Goal: Transaction & Acquisition: Purchase product/service

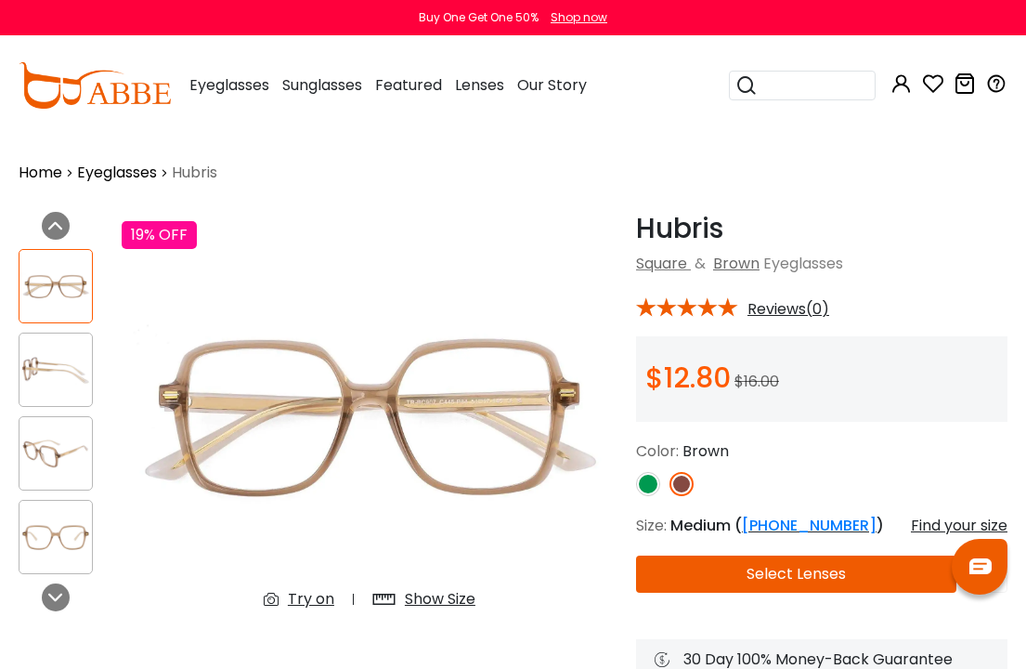
click at [654, 484] on img at bounding box center [648, 484] width 24 height 24
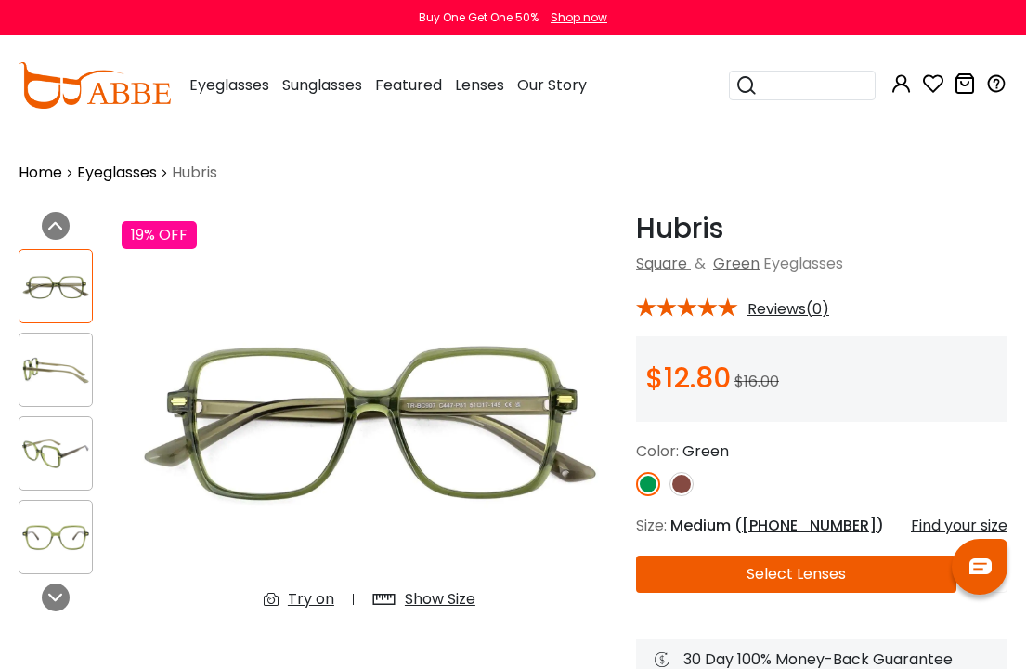
click at [678, 487] on img at bounding box center [682, 484] width 24 height 24
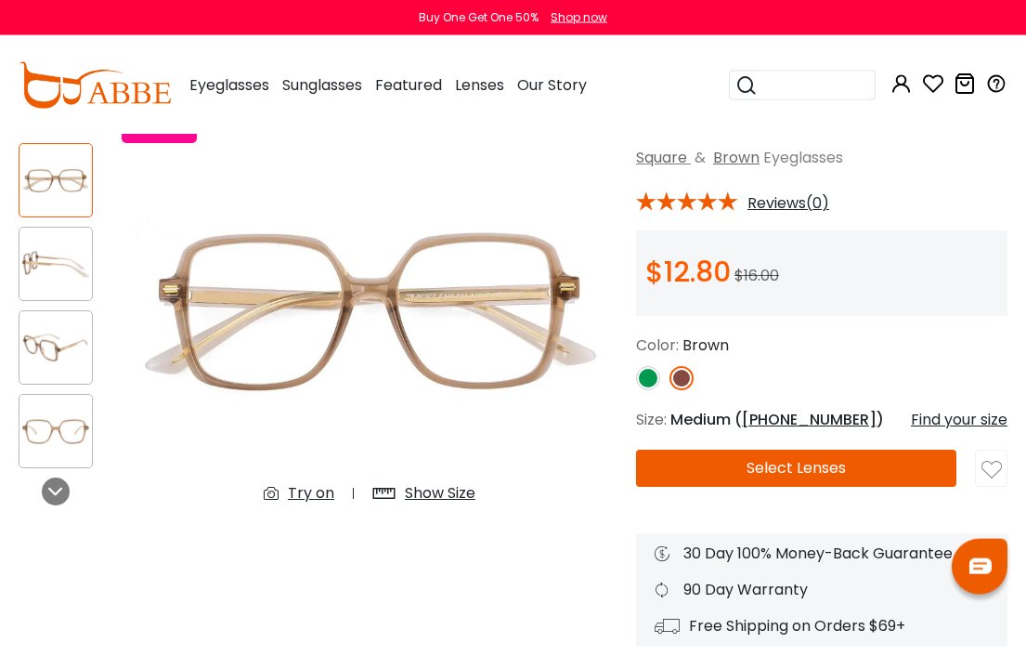
click at [66, 420] on img at bounding box center [56, 431] width 72 height 36
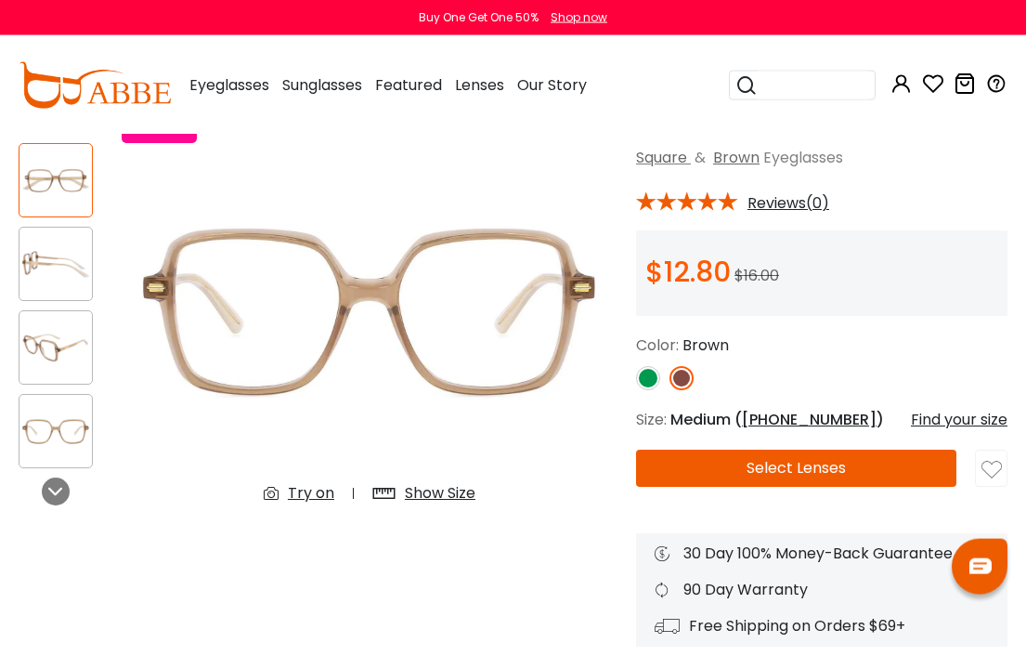
scroll to position [106, 0]
click at [69, 357] on img at bounding box center [56, 348] width 72 height 36
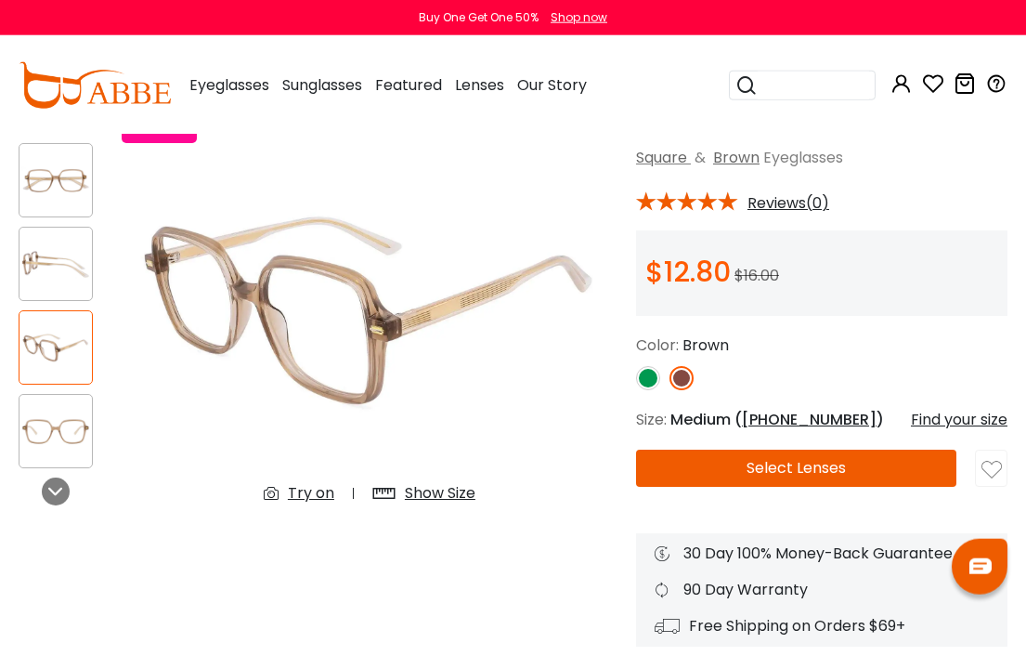
click at [45, 415] on img at bounding box center [56, 431] width 72 height 36
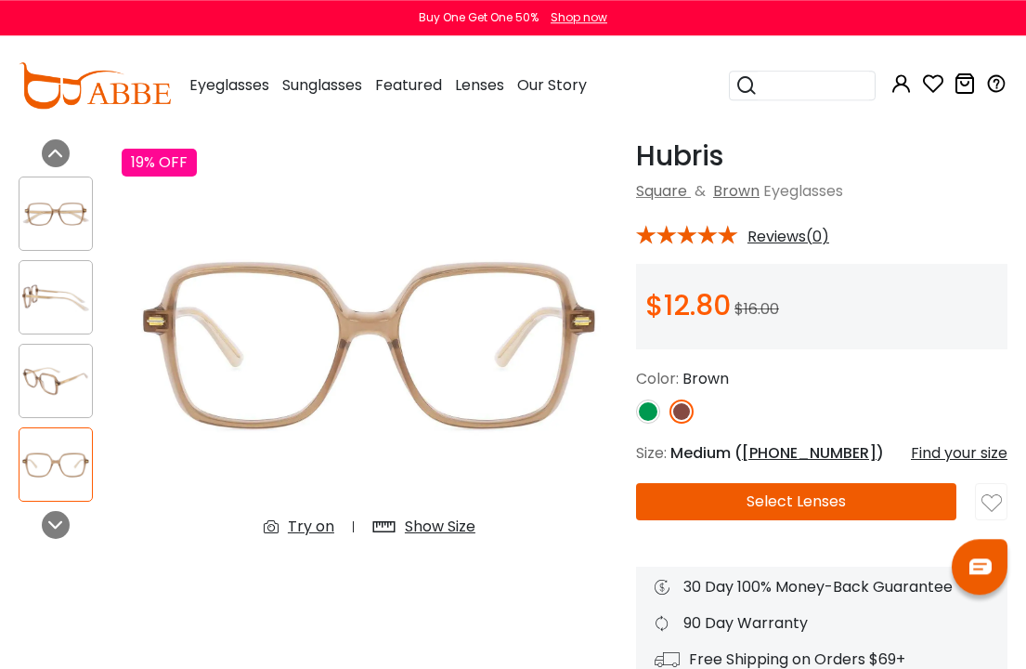
click at [437, 529] on div "Show Size" at bounding box center [440, 526] width 71 height 22
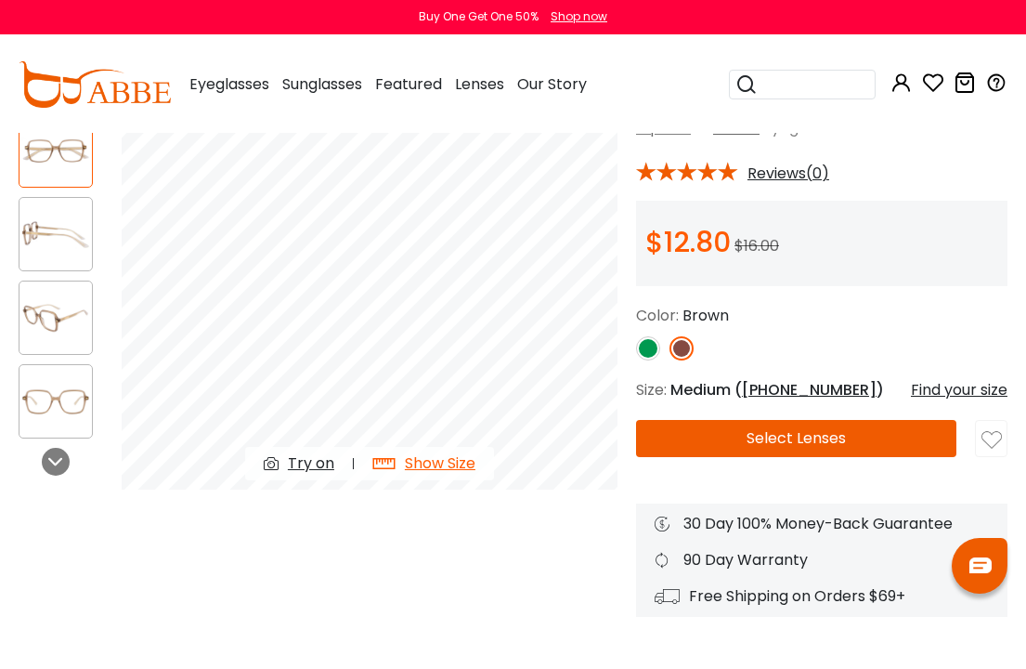
scroll to position [136, 0]
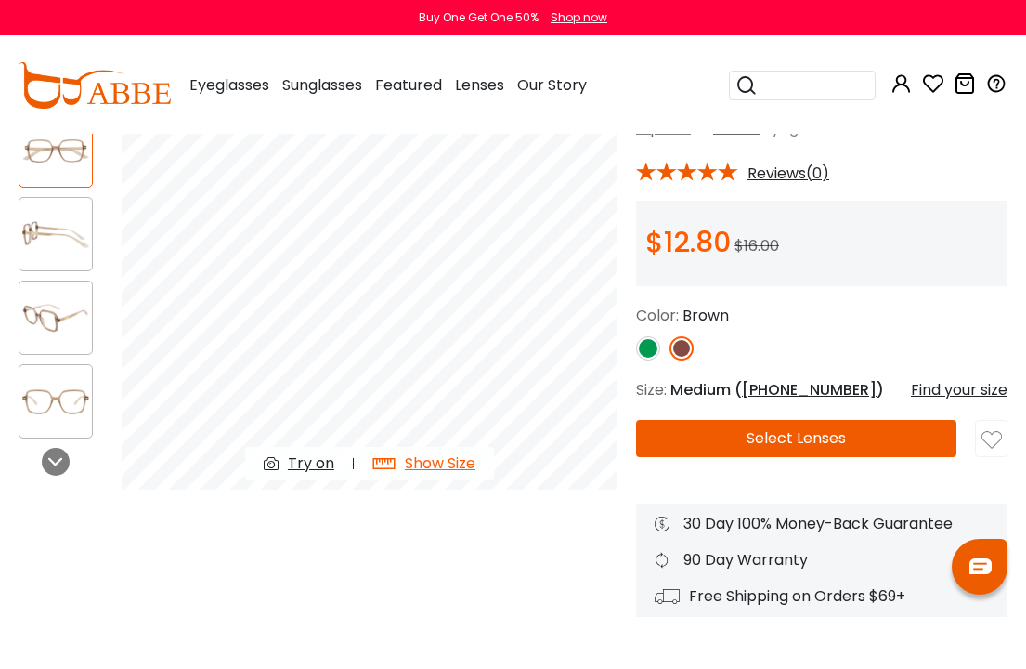
click at [646, 353] on img at bounding box center [648, 348] width 24 height 24
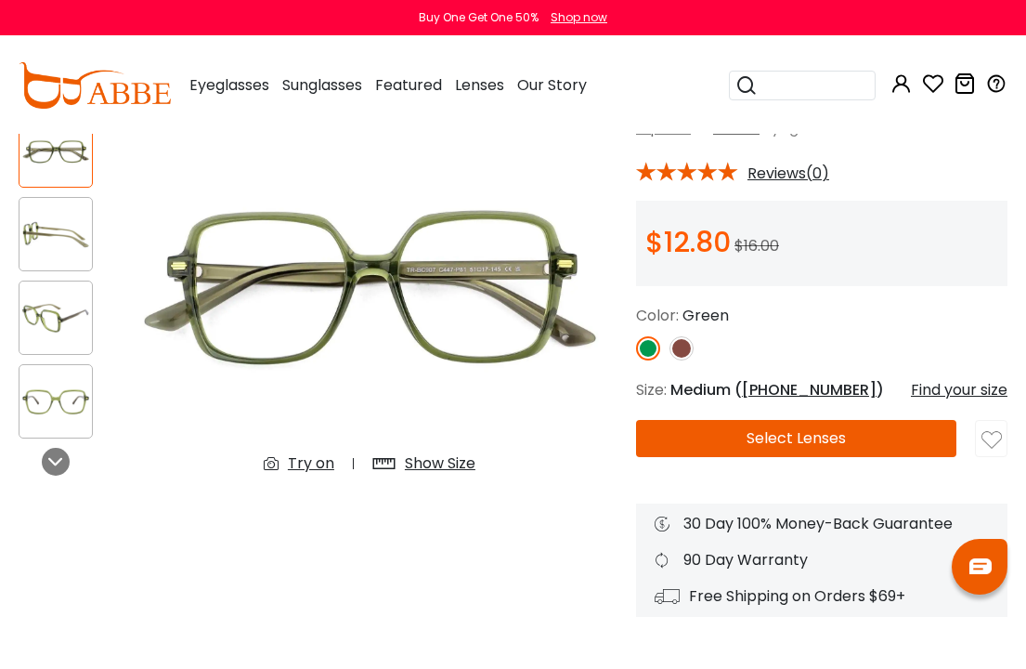
click at [682, 343] on img at bounding box center [682, 348] width 24 height 24
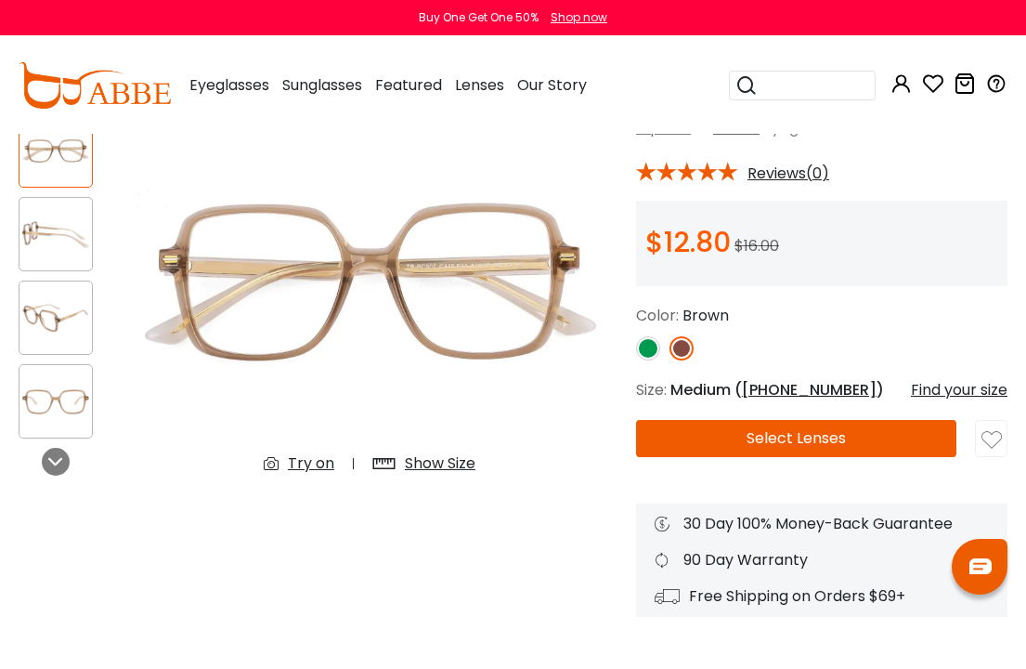
click at [670, 354] on img at bounding box center [682, 348] width 24 height 24
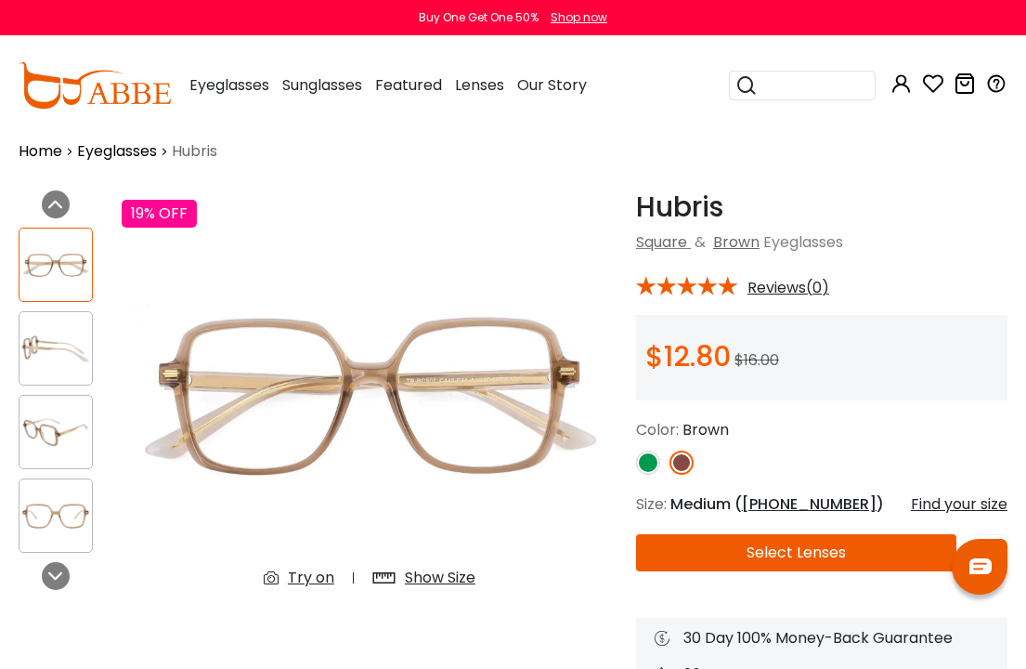
scroll to position [85, 0]
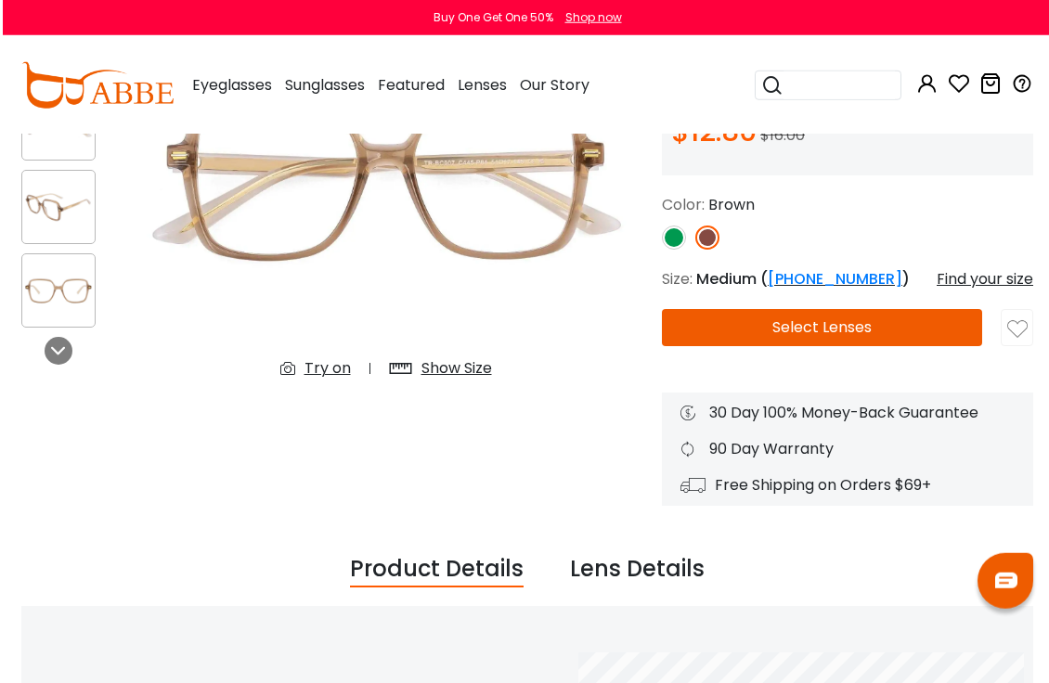
scroll to position [226, 0]
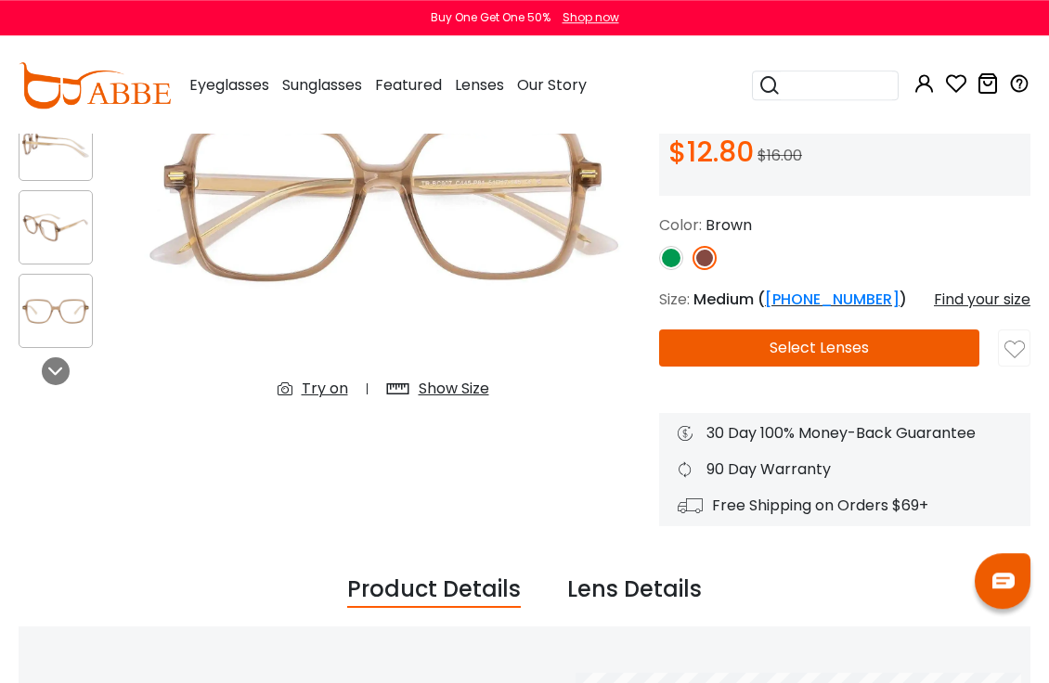
click at [310, 410] on img at bounding box center [382, 200] width 515 height 429
click at [309, 410] on img at bounding box center [382, 200] width 515 height 429
click at [302, 384] on div "Try on" at bounding box center [325, 389] width 46 height 22
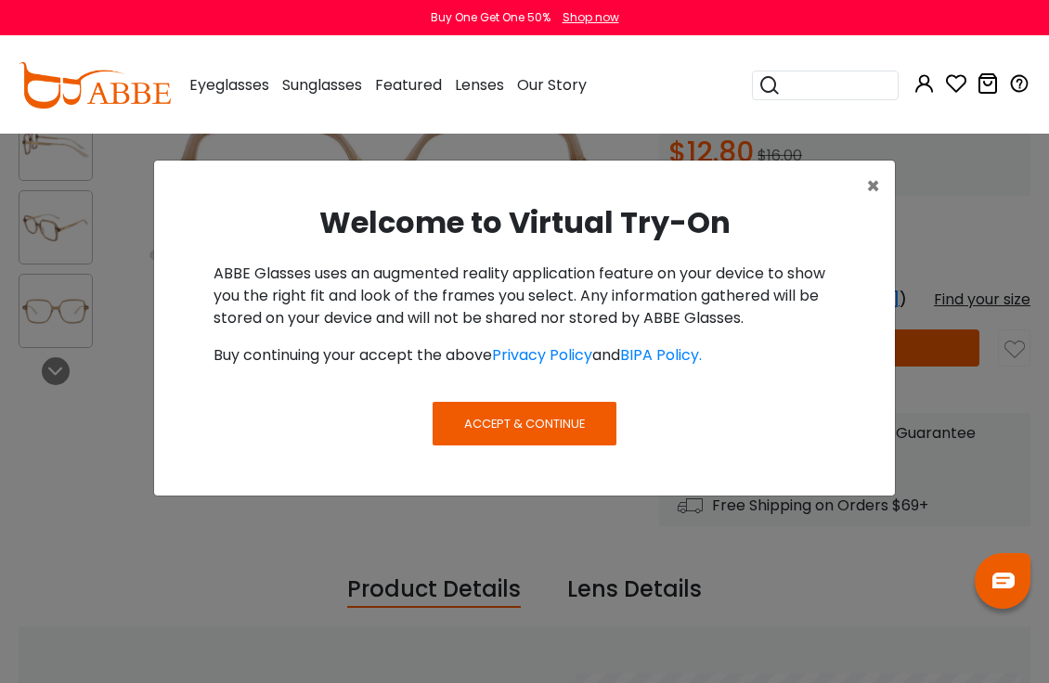
click at [488, 417] on span "Accept & Continue" at bounding box center [524, 424] width 121 height 18
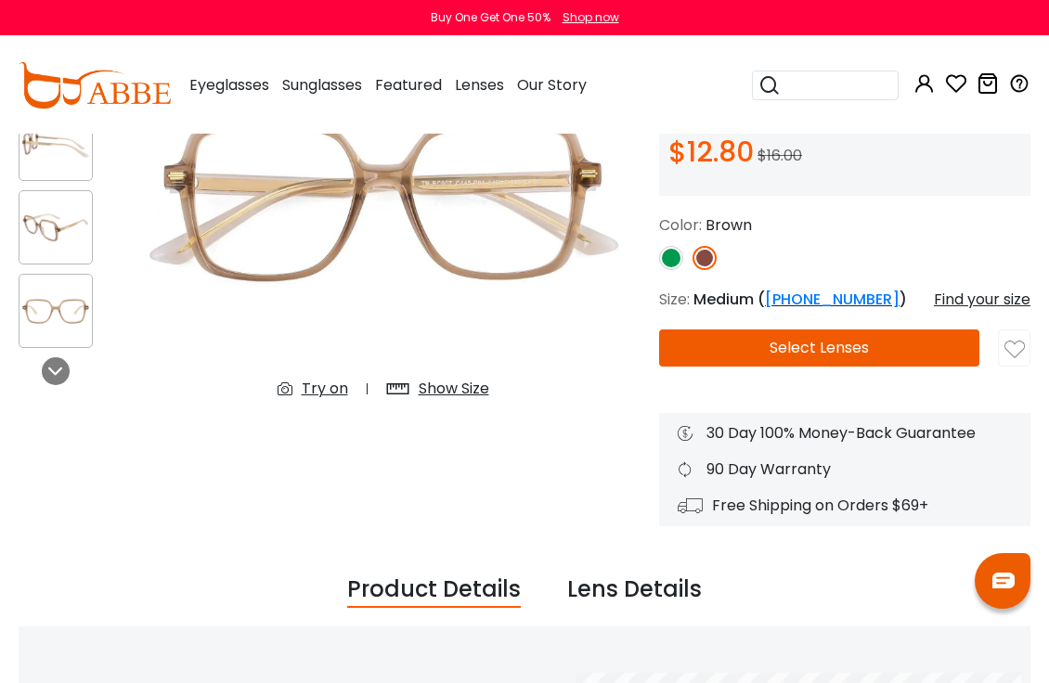
click at [314, 393] on div "Try on" at bounding box center [325, 389] width 46 height 22
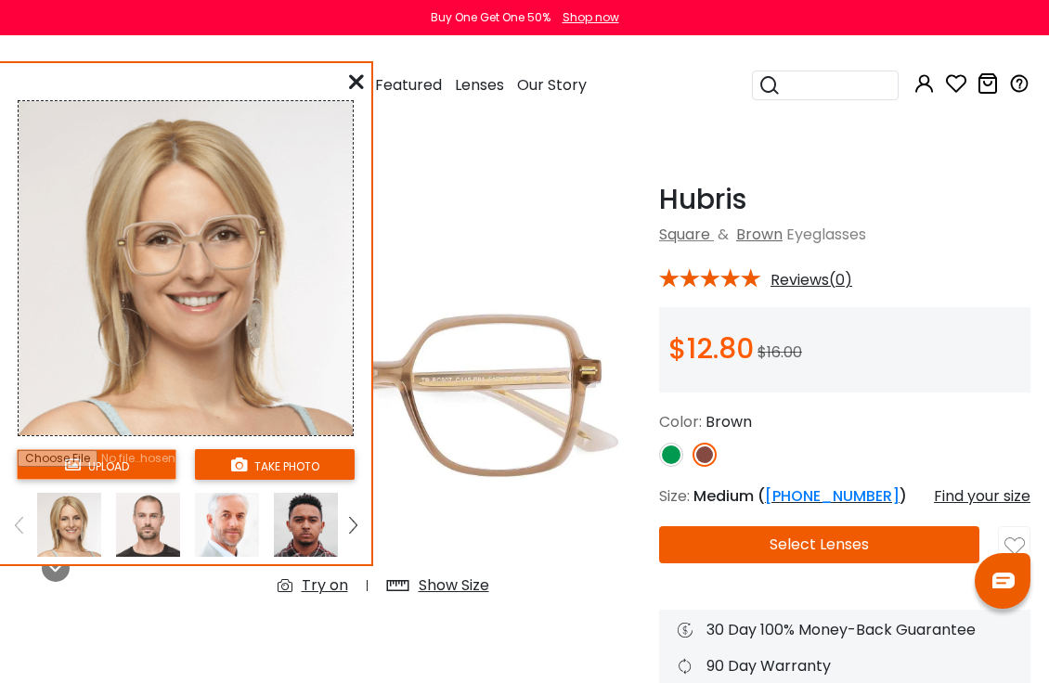
scroll to position [28, 0]
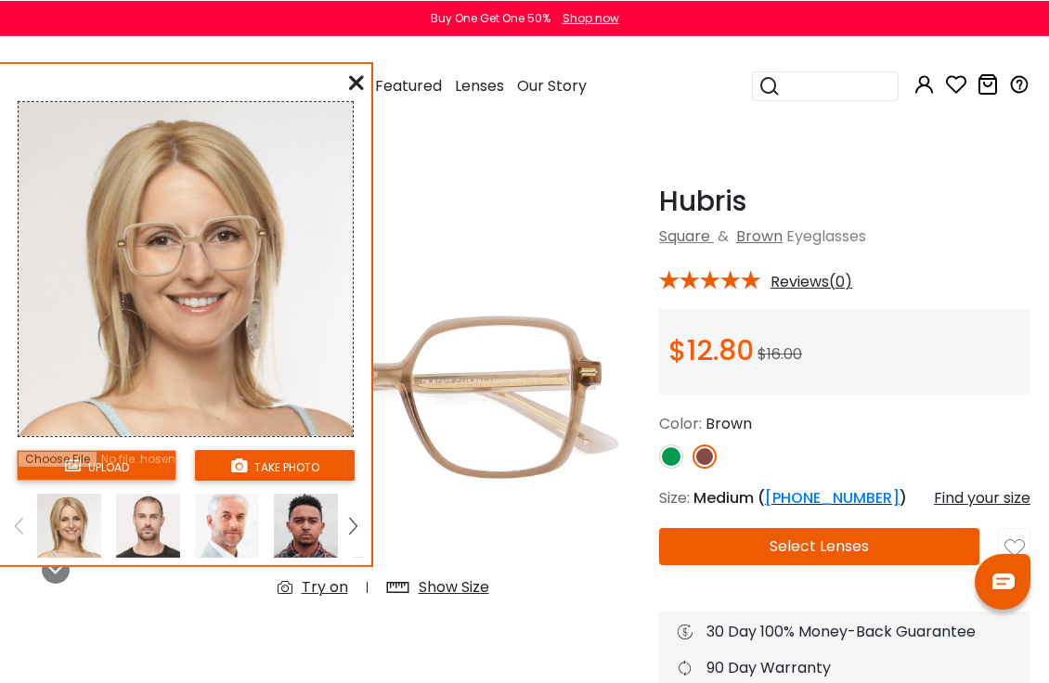
click at [159, 549] on img at bounding box center [148, 525] width 64 height 64
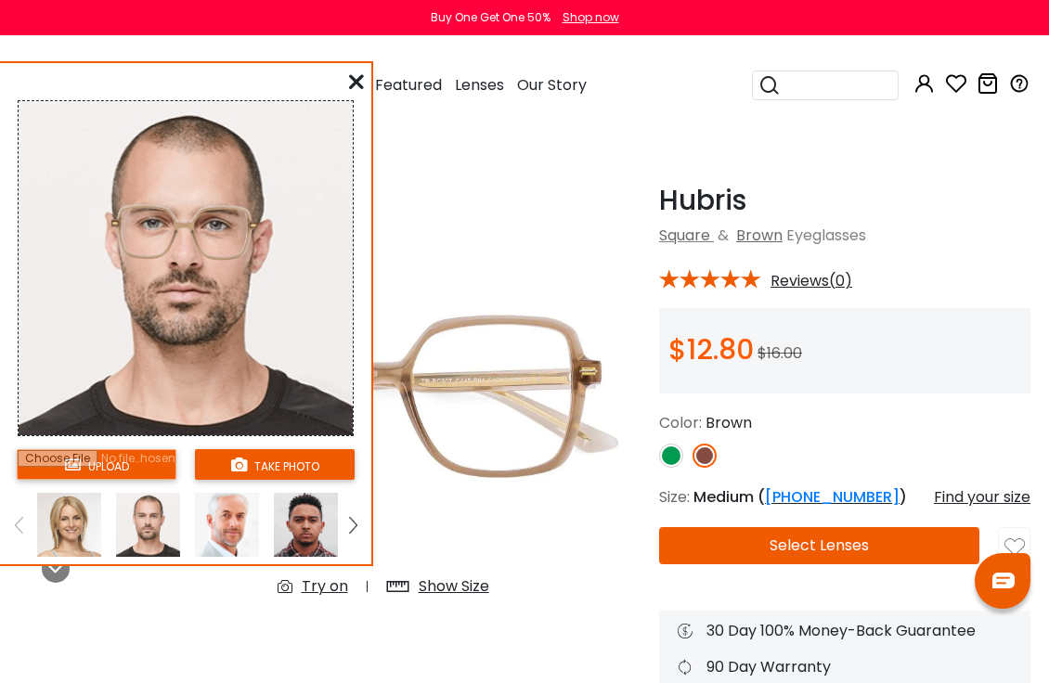
click at [81, 535] on img at bounding box center [69, 525] width 64 height 64
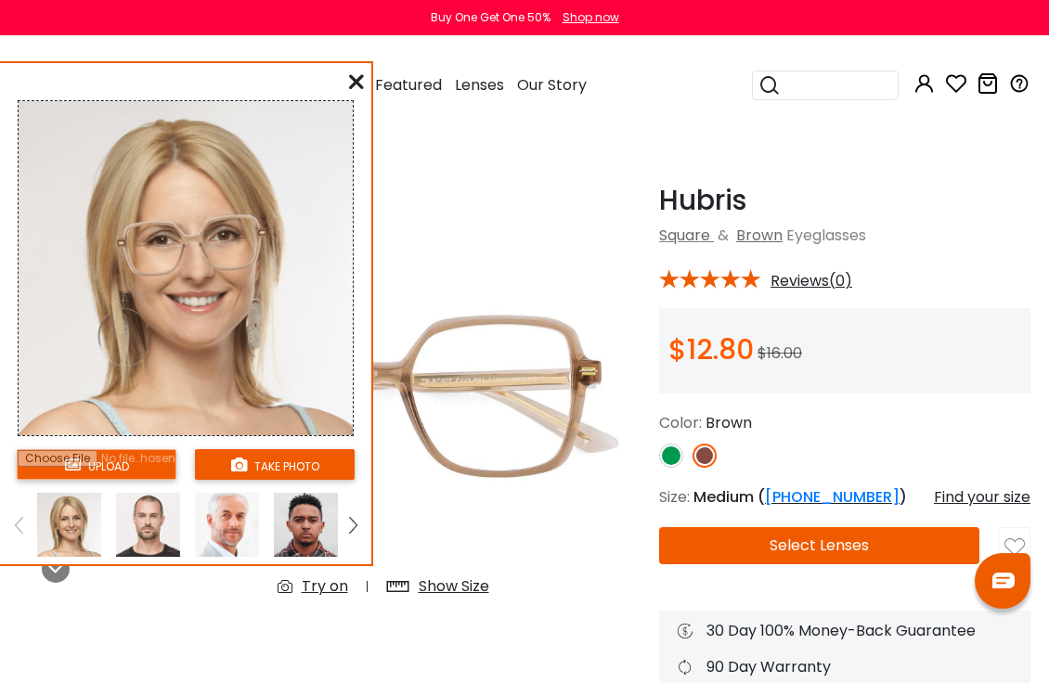
click at [167, 535] on img at bounding box center [148, 525] width 64 height 64
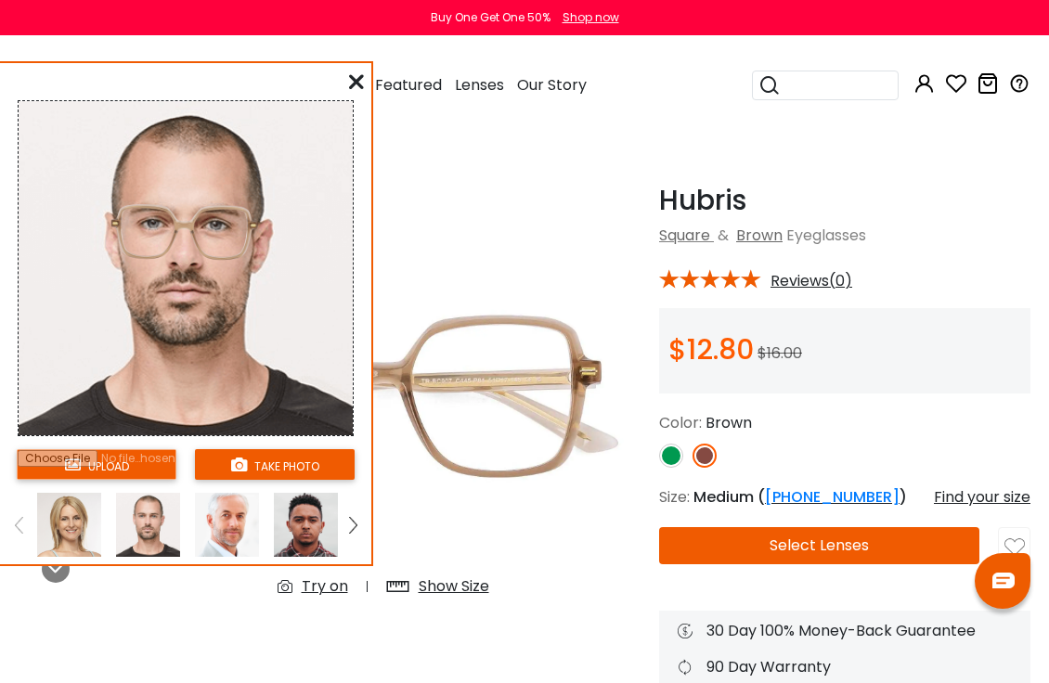
click at [242, 531] on img at bounding box center [227, 525] width 64 height 64
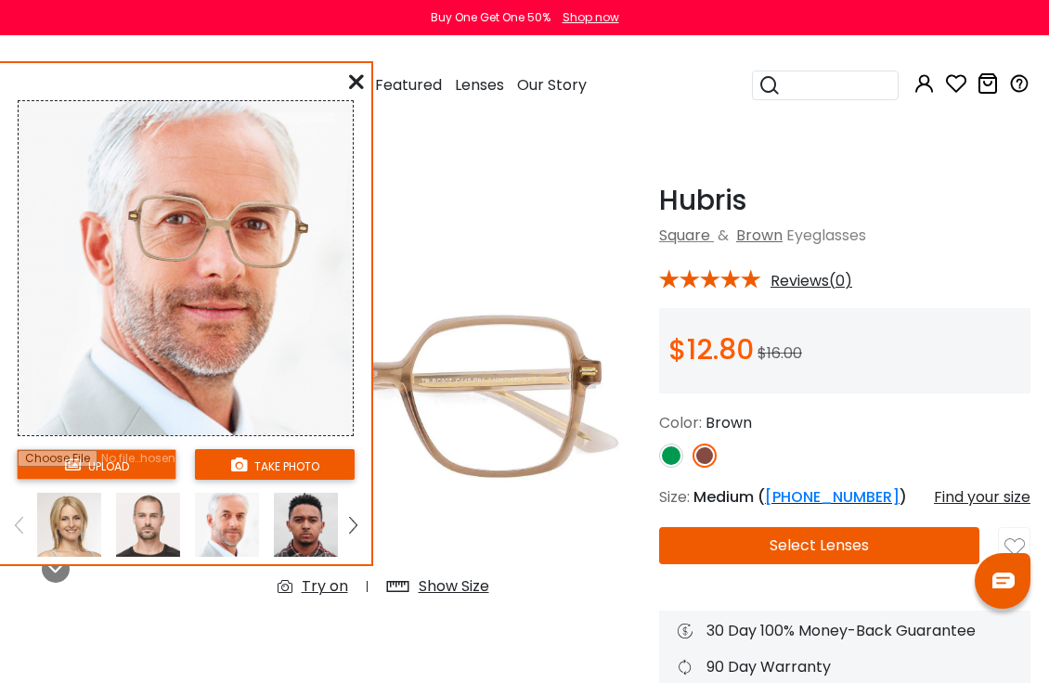
click at [259, 470] on button "take photo" at bounding box center [275, 464] width 160 height 31
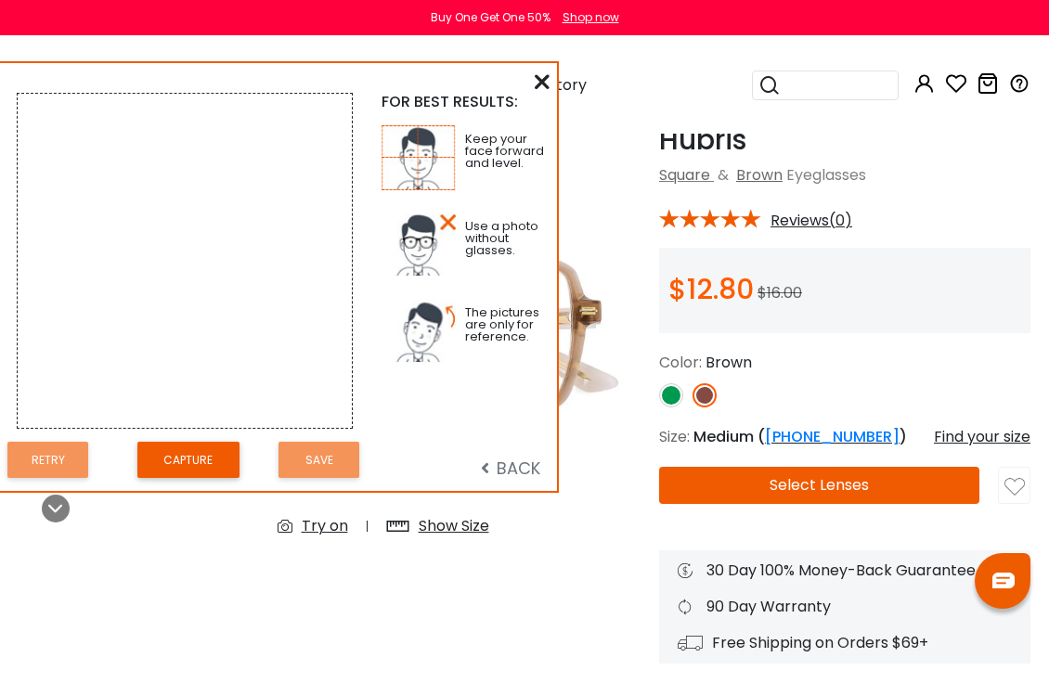
scroll to position [92, 0]
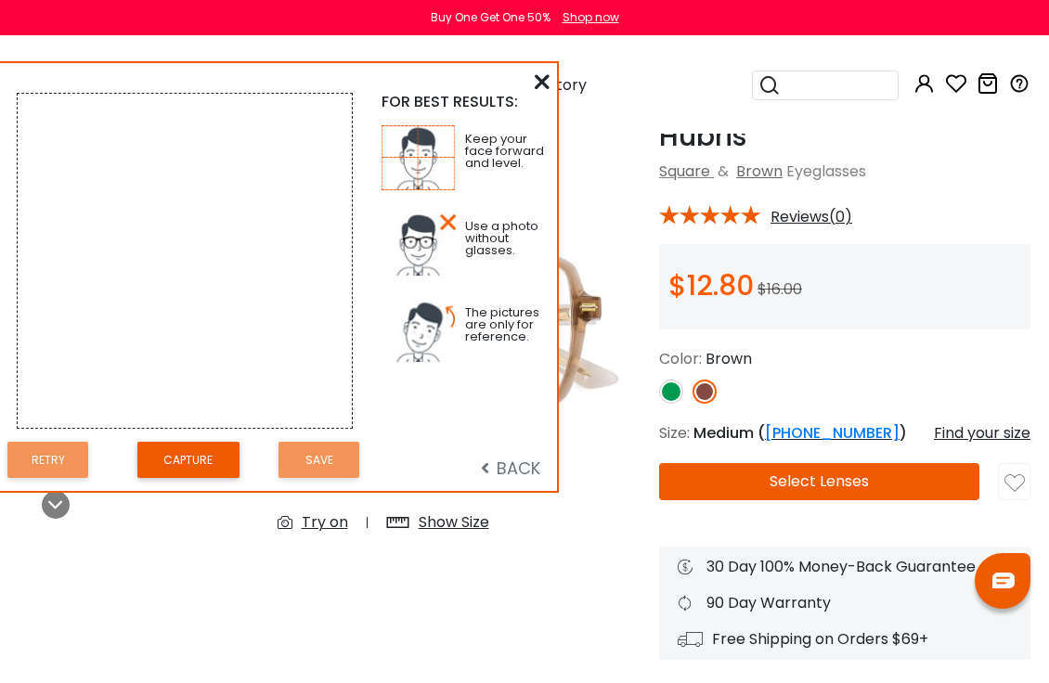
click at [219, 460] on button "Capture" at bounding box center [188, 460] width 102 height 36
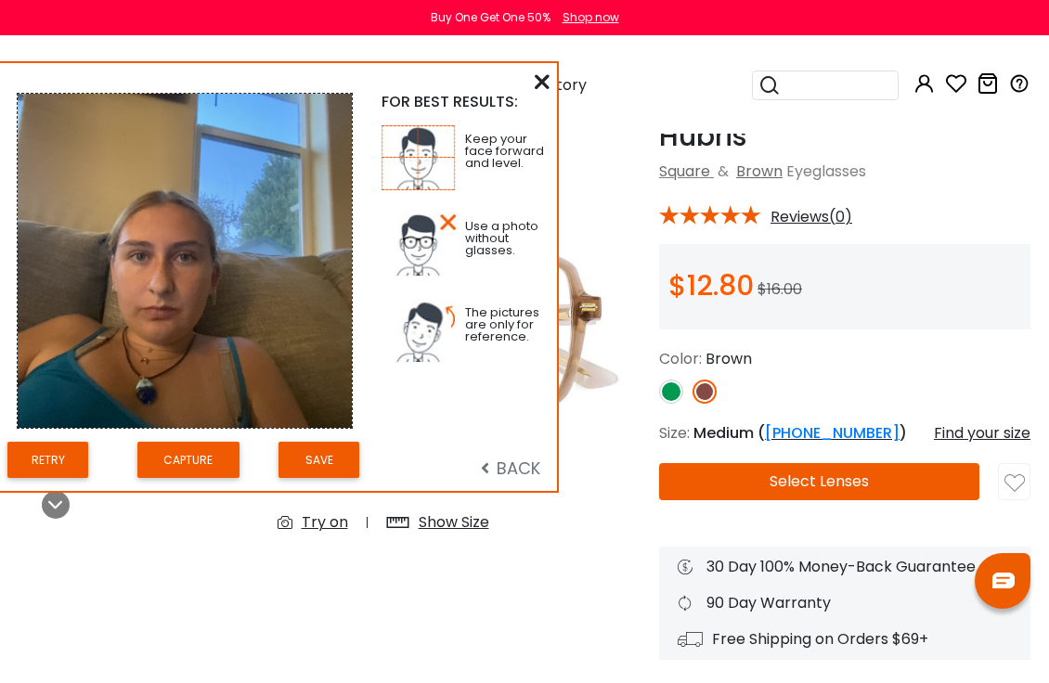
click at [355, 444] on button "Save" at bounding box center [319, 460] width 81 height 36
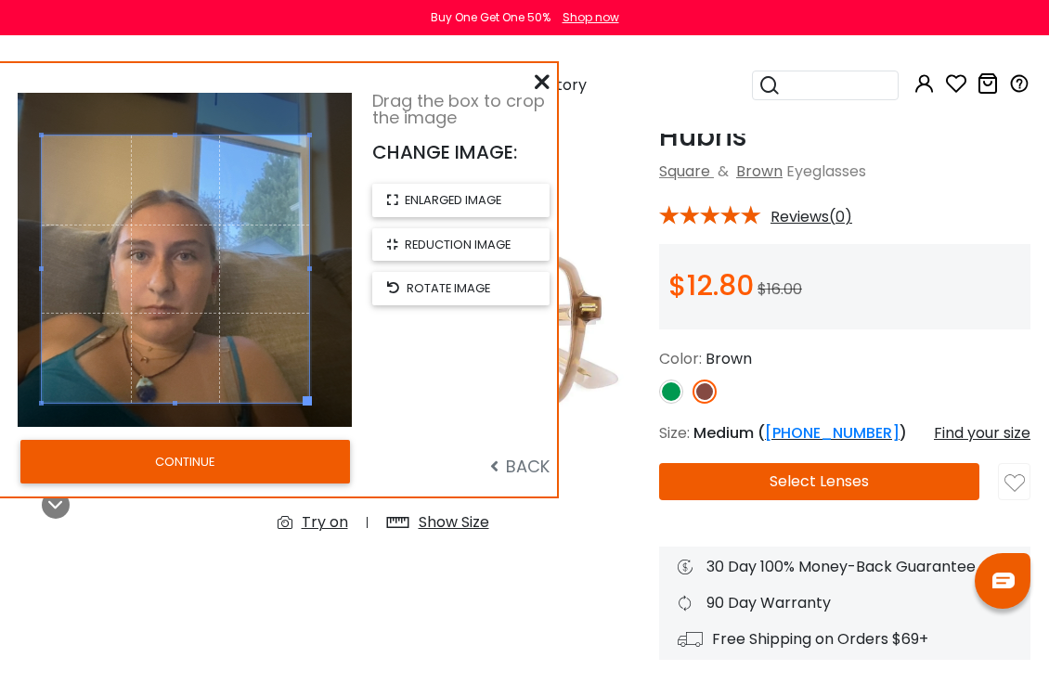
click at [285, 458] on button "CONTINUE" at bounding box center [185, 461] width 330 height 43
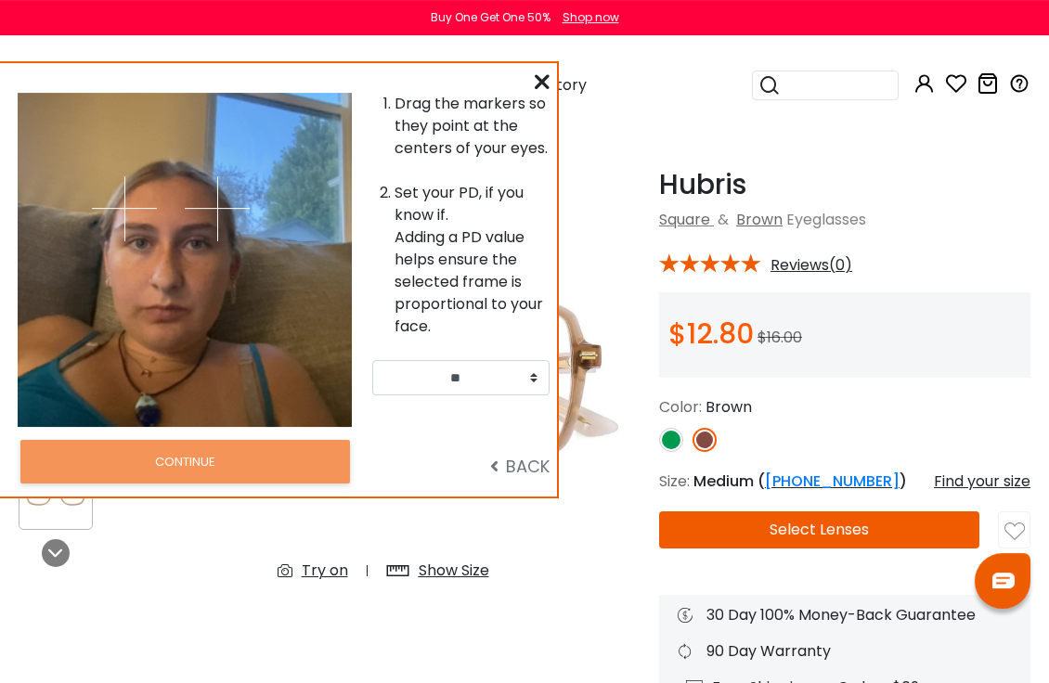
scroll to position [41, 0]
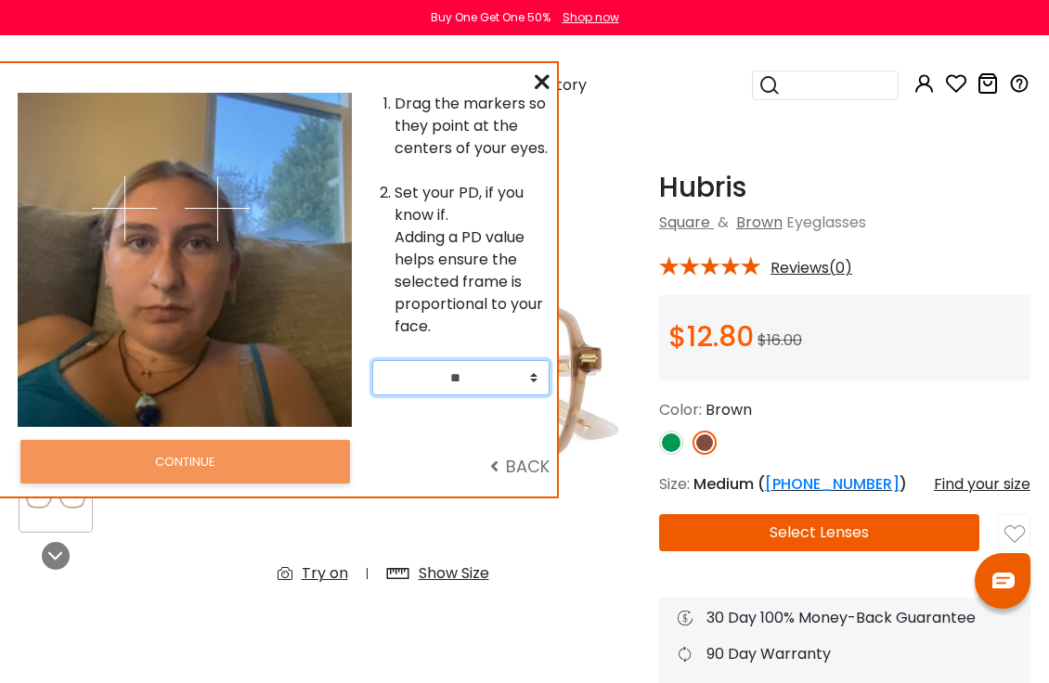
click at [446, 391] on select "** ** ** ** ** ** ** ** ** ** ** ** ** ** ** ** ** ** ** ** ** ** ** ** ** ** *…" at bounding box center [460, 377] width 177 height 35
click at [518, 363] on select "** ** ** ** ** ** ** ** ** ** ** ** ** ** ** ** ** ** ** ** ** ** ** ** ** ** *…" at bounding box center [460, 377] width 177 height 35
select select "**"
click at [216, 237] on img at bounding box center [217, 208] width 65 height 65
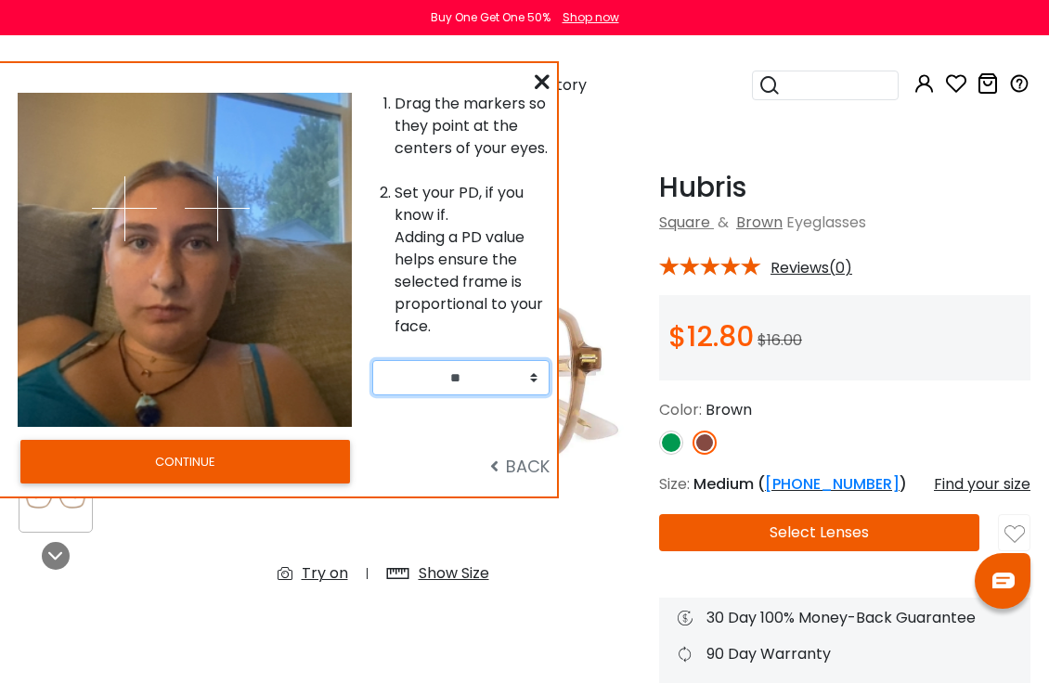
click at [216, 236] on img at bounding box center [217, 208] width 65 height 65
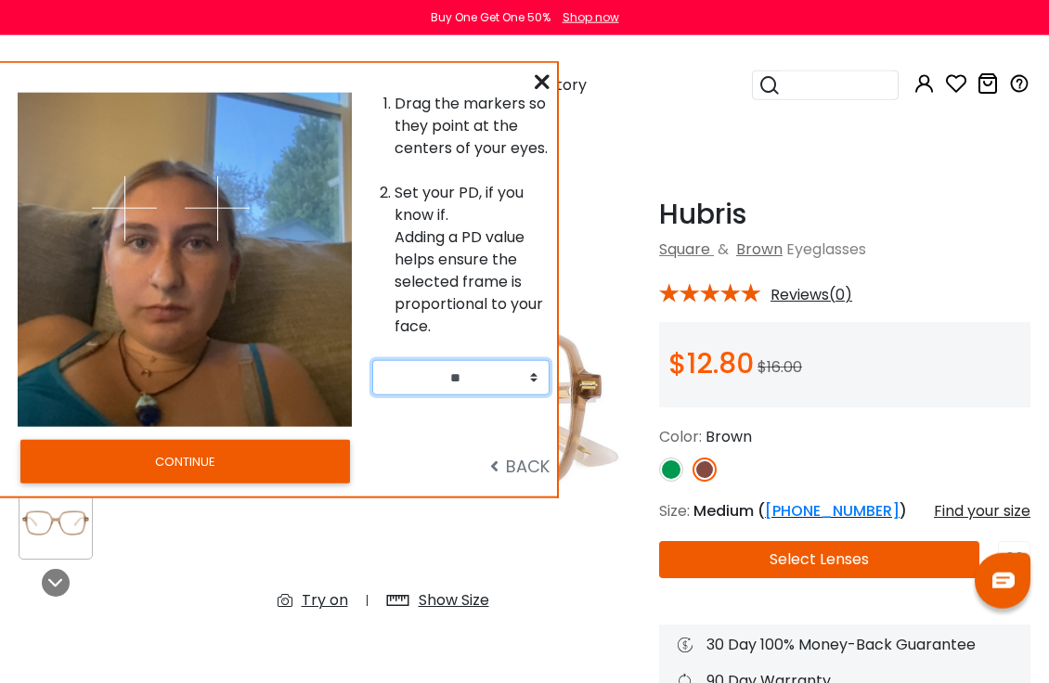
scroll to position [14, 0]
click at [132, 211] on img at bounding box center [124, 208] width 65 height 65
click at [132, 210] on img at bounding box center [124, 208] width 65 height 65
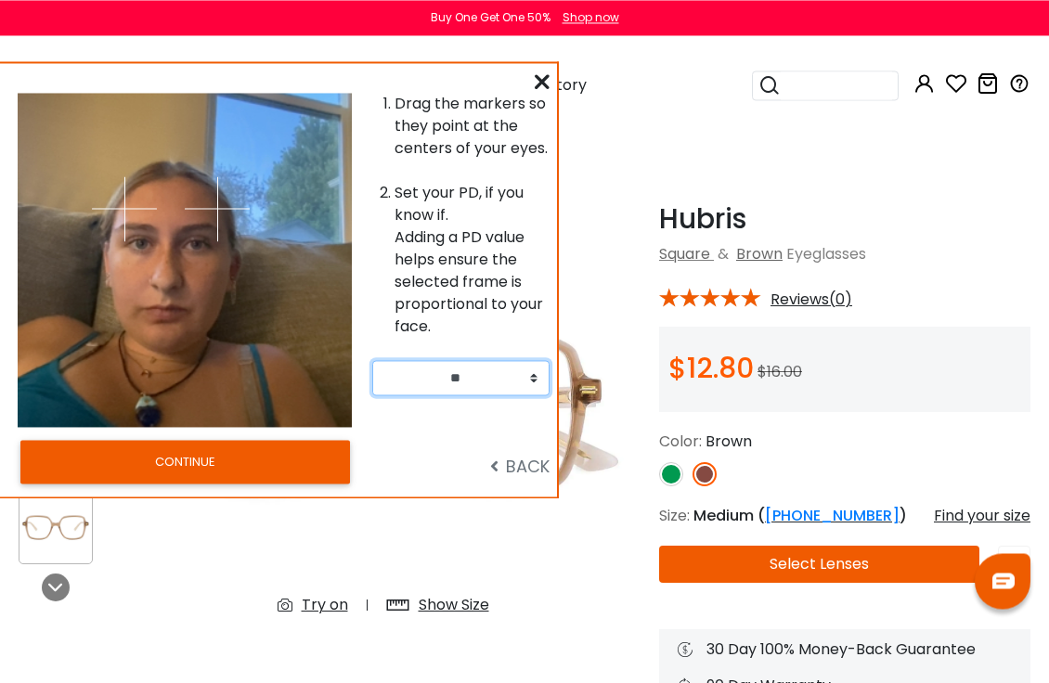
scroll to position [0, 0]
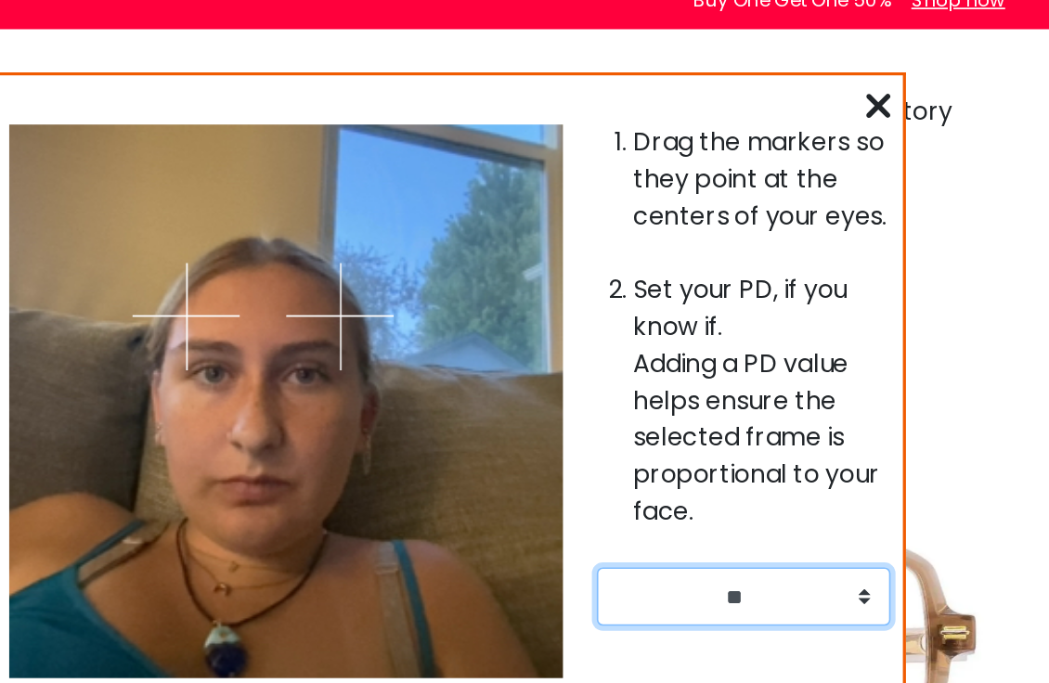
click at [185, 224] on img at bounding box center [217, 208] width 65 height 65
click at [127, 224] on img at bounding box center [124, 208] width 65 height 65
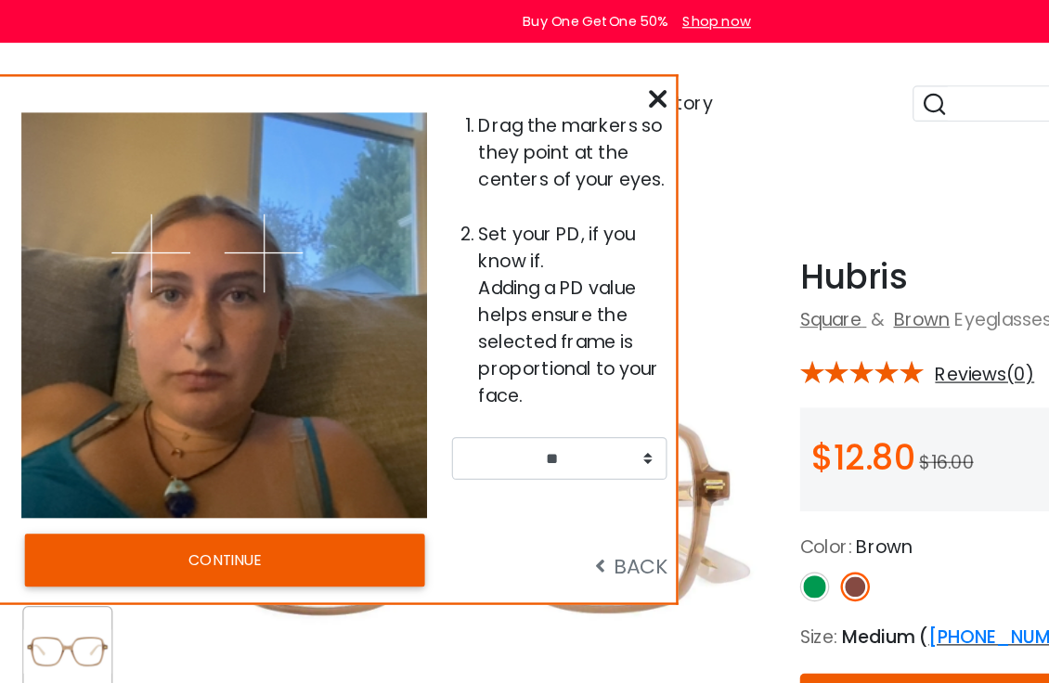
click at [502, 458] on span "BACK" at bounding box center [519, 466] width 59 height 23
click at [493, 463] on icon at bounding box center [494, 466] width 8 height 17
click at [518, 460] on span "BACK" at bounding box center [519, 466] width 59 height 23
click at [514, 469] on span "BACK" at bounding box center [519, 466] width 59 height 23
click at [492, 466] on icon at bounding box center [494, 466] width 8 height 17
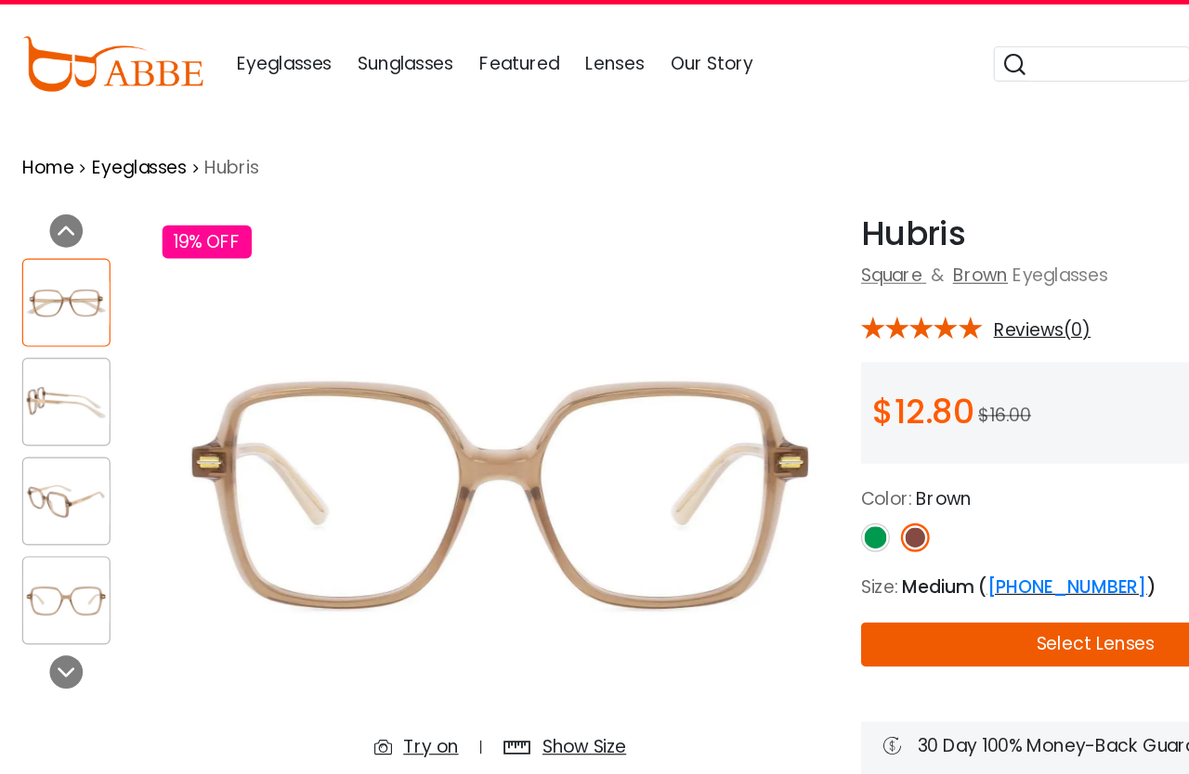
scroll to position [3, 0]
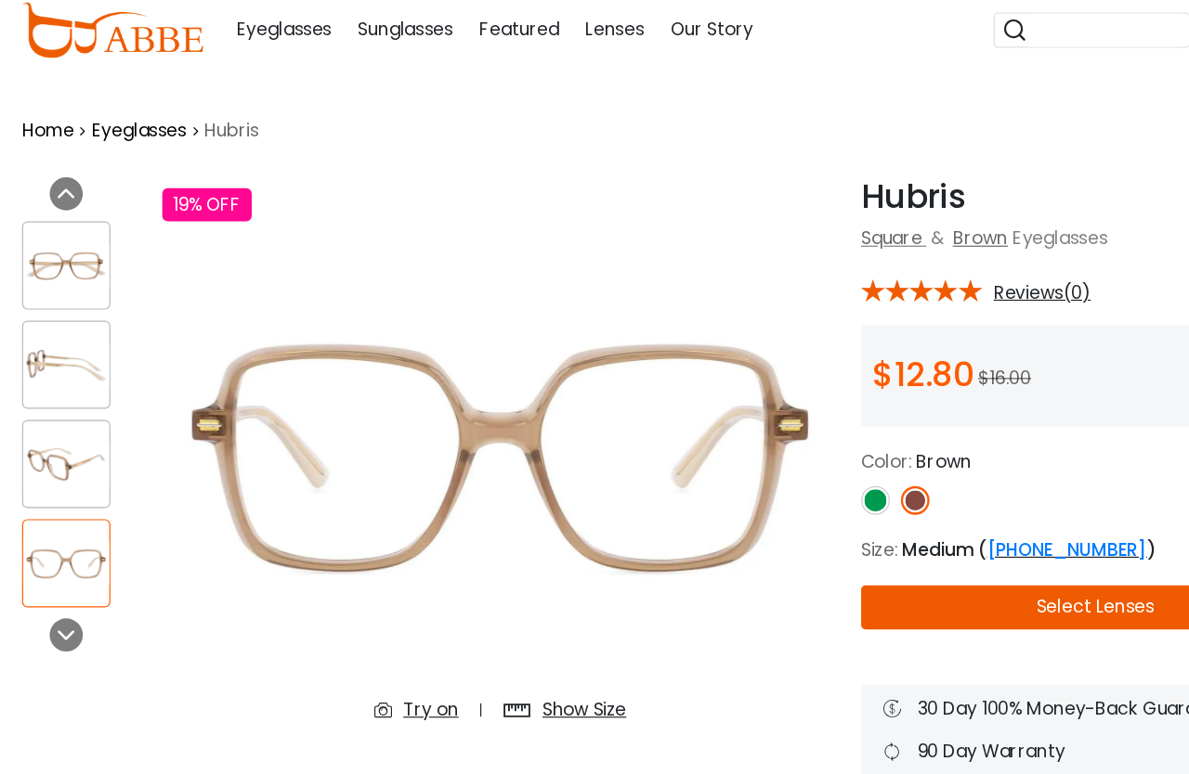
click at [363, 646] on div "Try on" at bounding box center [362, 657] width 46 height 22
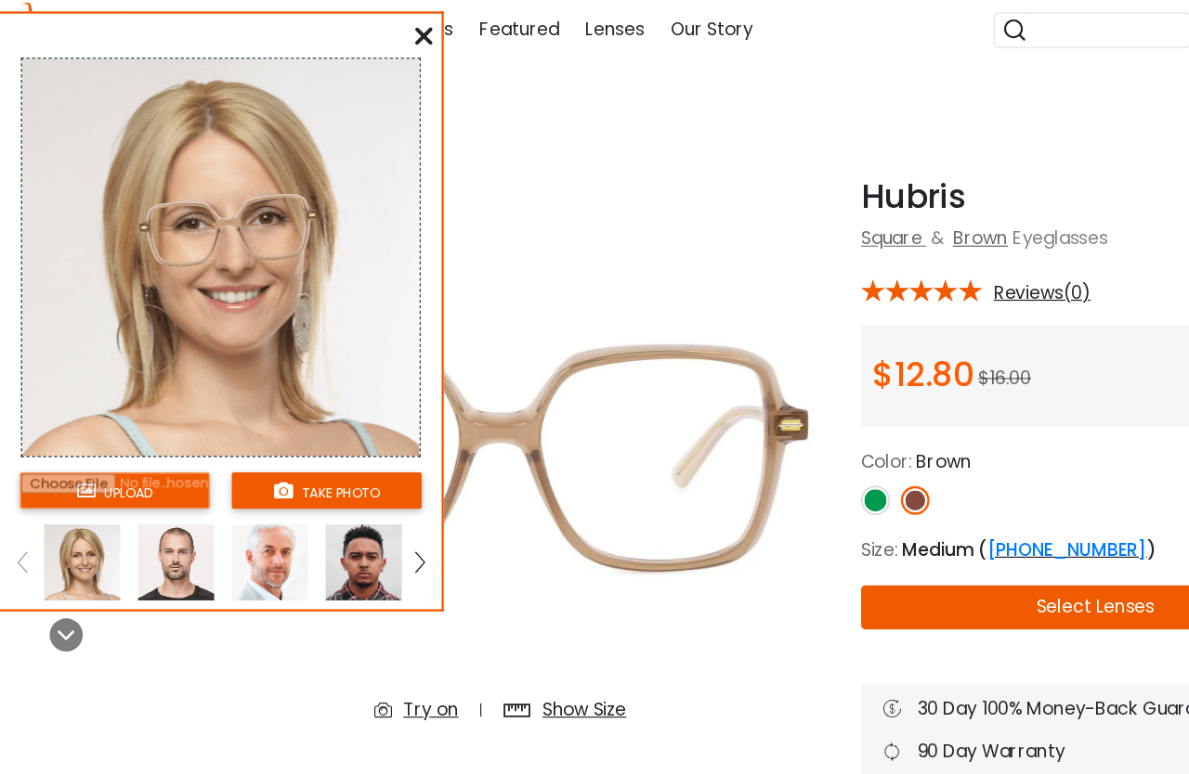
click at [155, 501] on img at bounding box center [148, 533] width 64 height 64
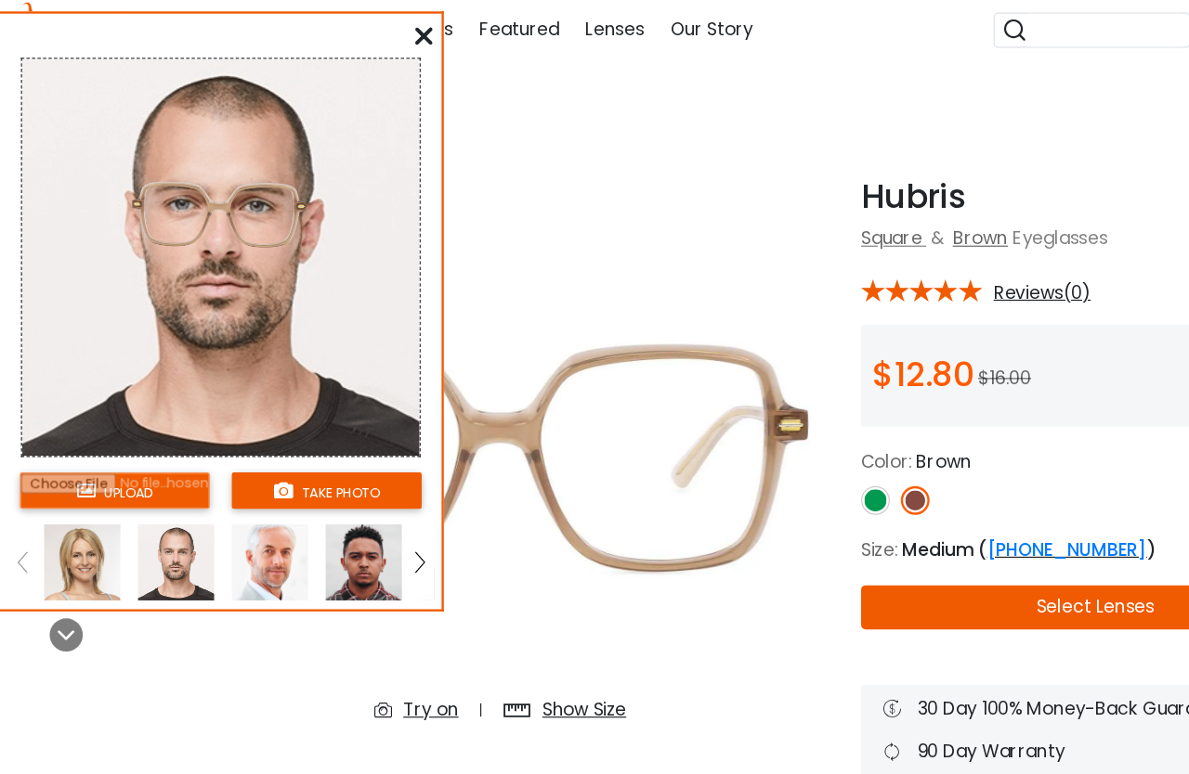
click at [227, 501] on img at bounding box center [227, 533] width 64 height 64
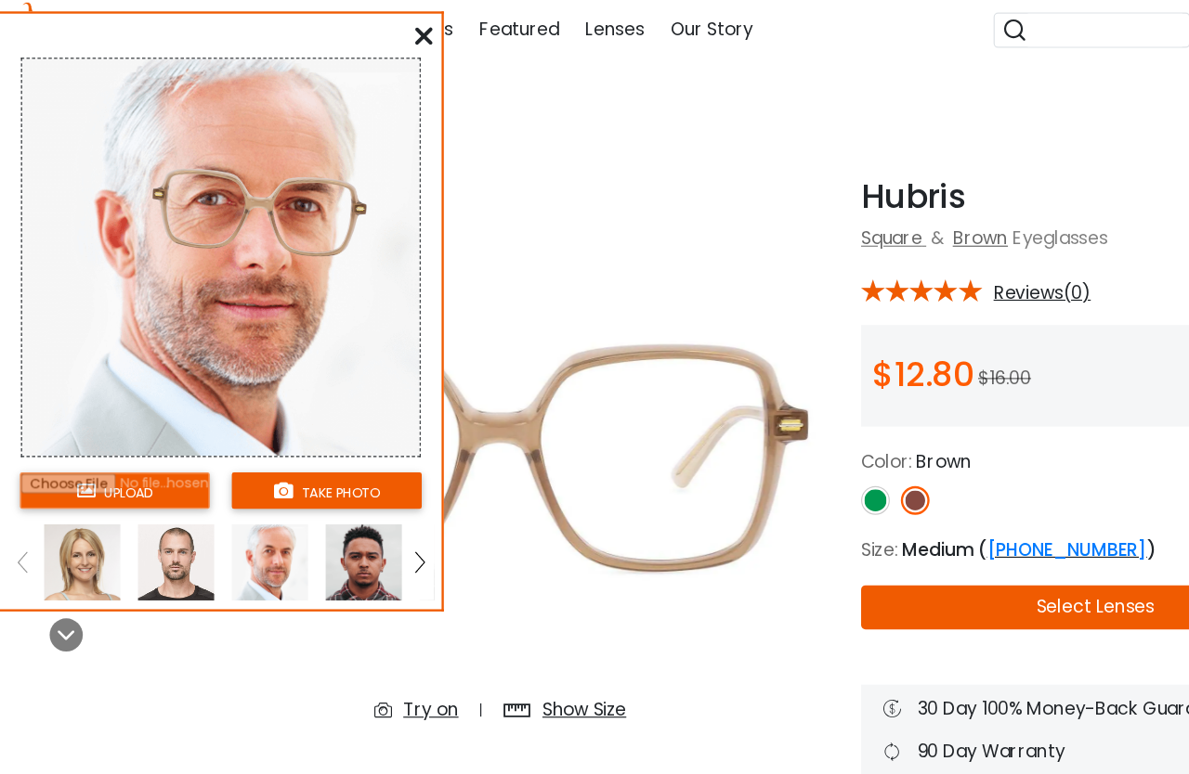
click at [292, 458] on button "take photo" at bounding box center [275, 473] width 160 height 31
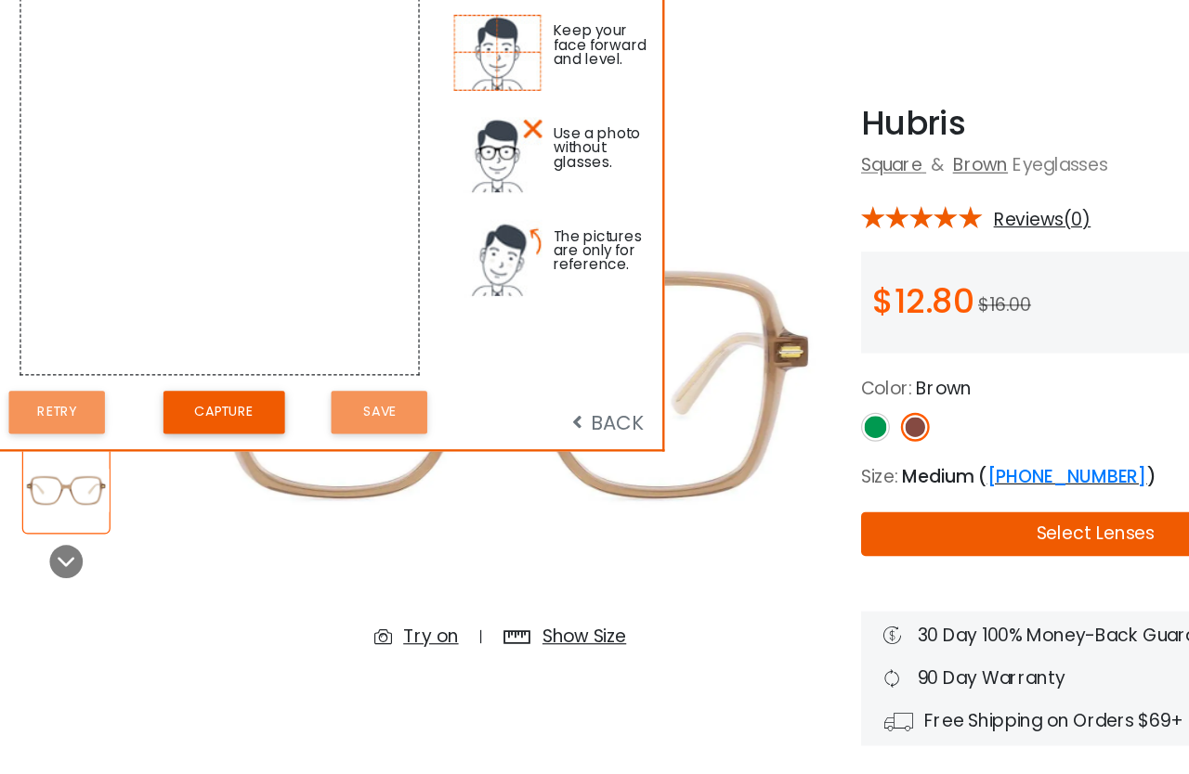
click at [197, 450] on button "Capture" at bounding box center [188, 468] width 102 height 36
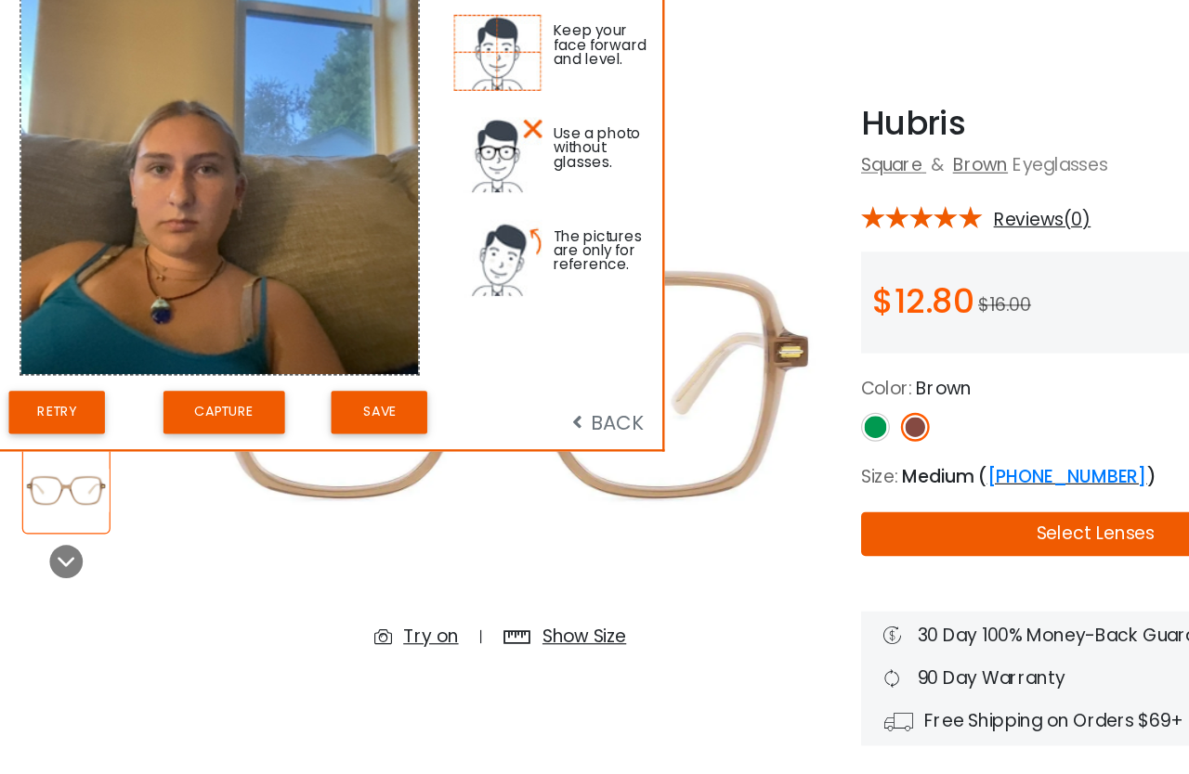
click at [349, 450] on button "Save" at bounding box center [319, 468] width 81 height 36
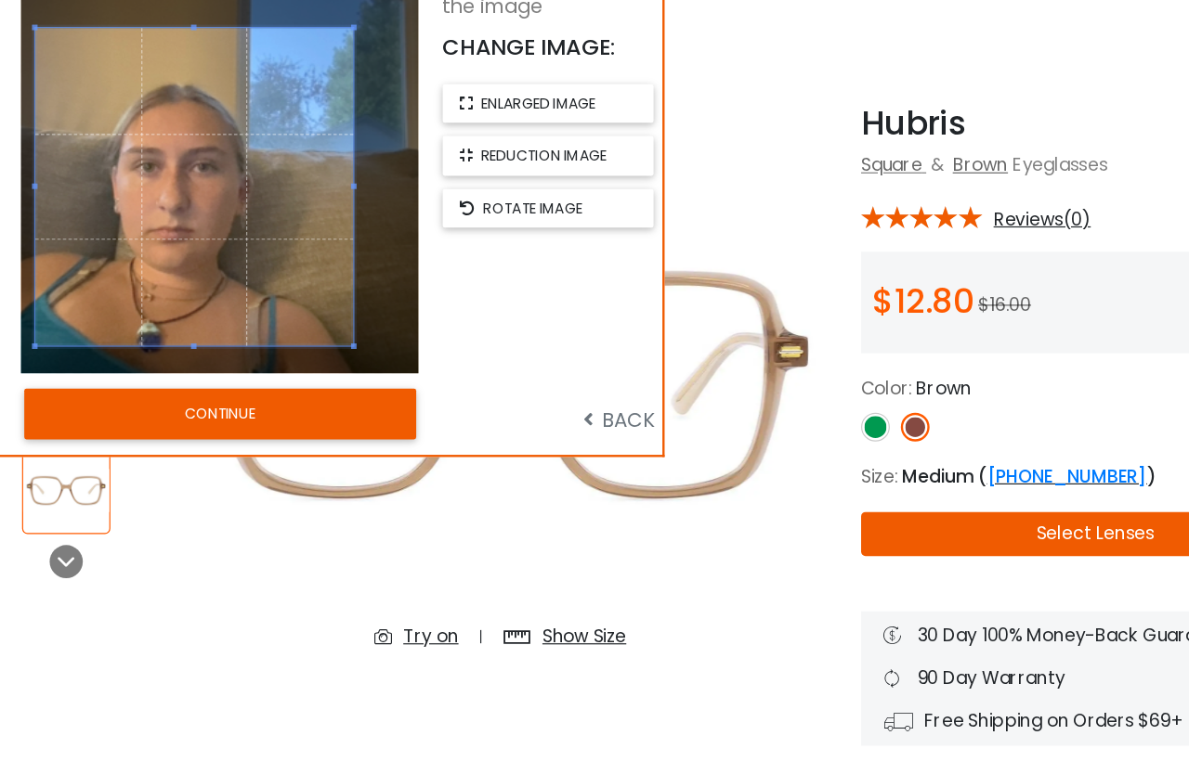
click at [308, 449] on button "CONTINUE" at bounding box center [185, 470] width 330 height 43
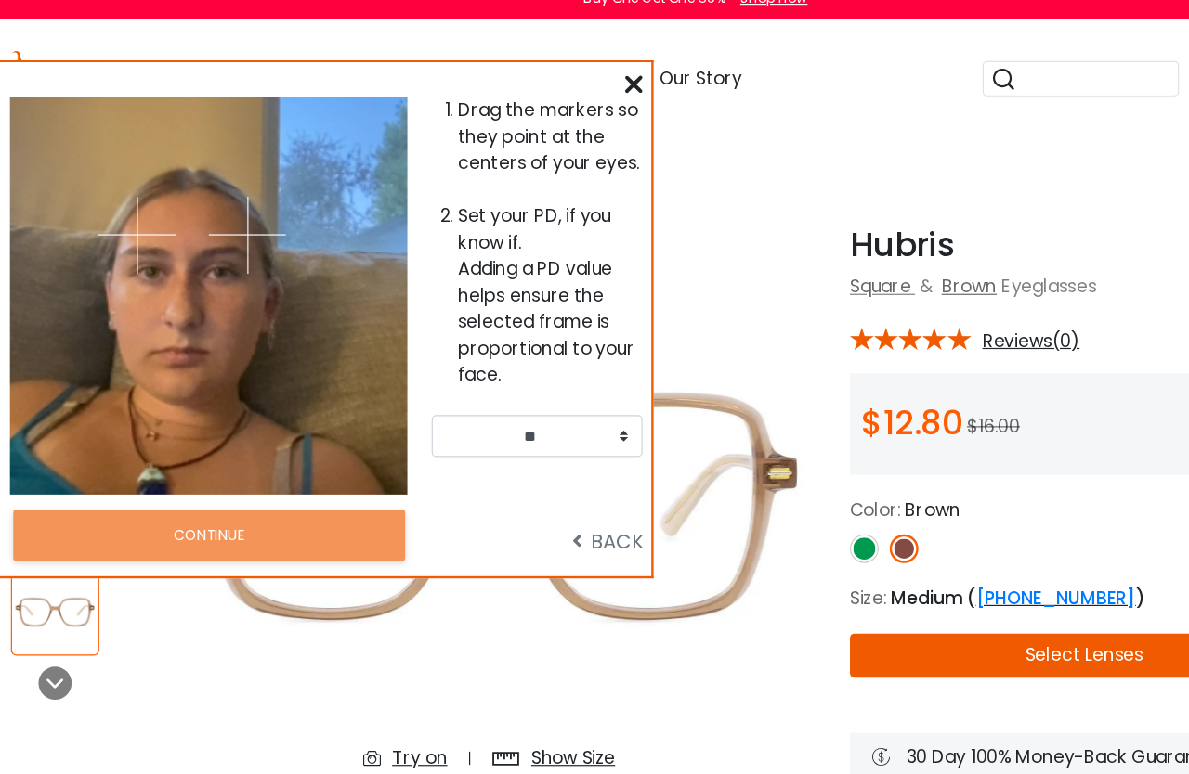
click at [126, 201] on img at bounding box center [124, 217] width 65 height 65
click at [125, 200] on img at bounding box center [124, 217] width 65 height 65
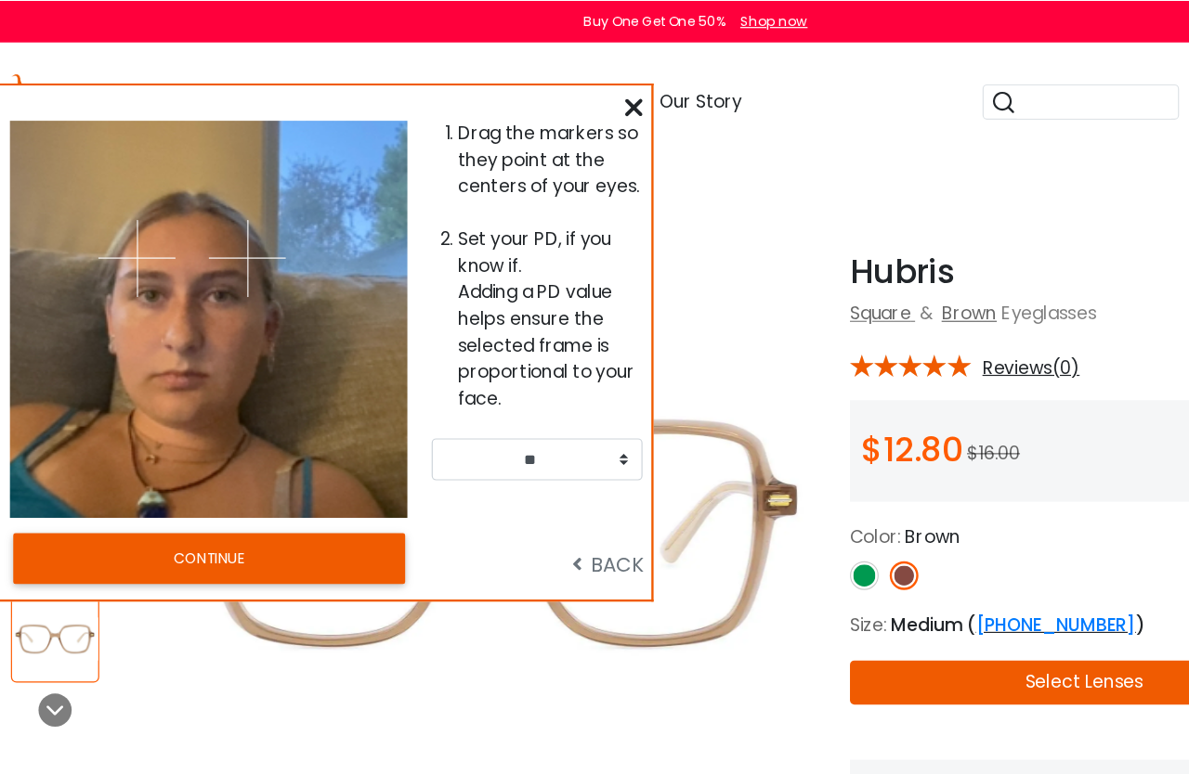
scroll to position [0, 0]
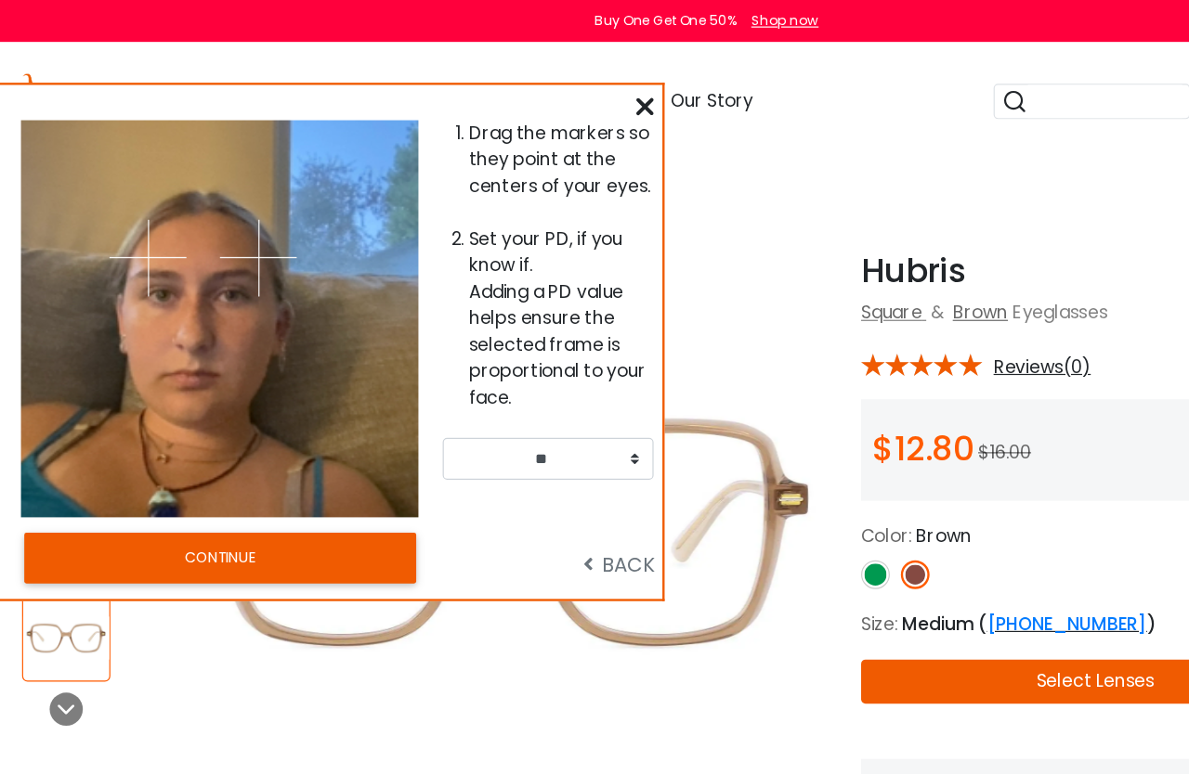
click at [326, 463] on button "CONTINUE" at bounding box center [185, 470] width 330 height 43
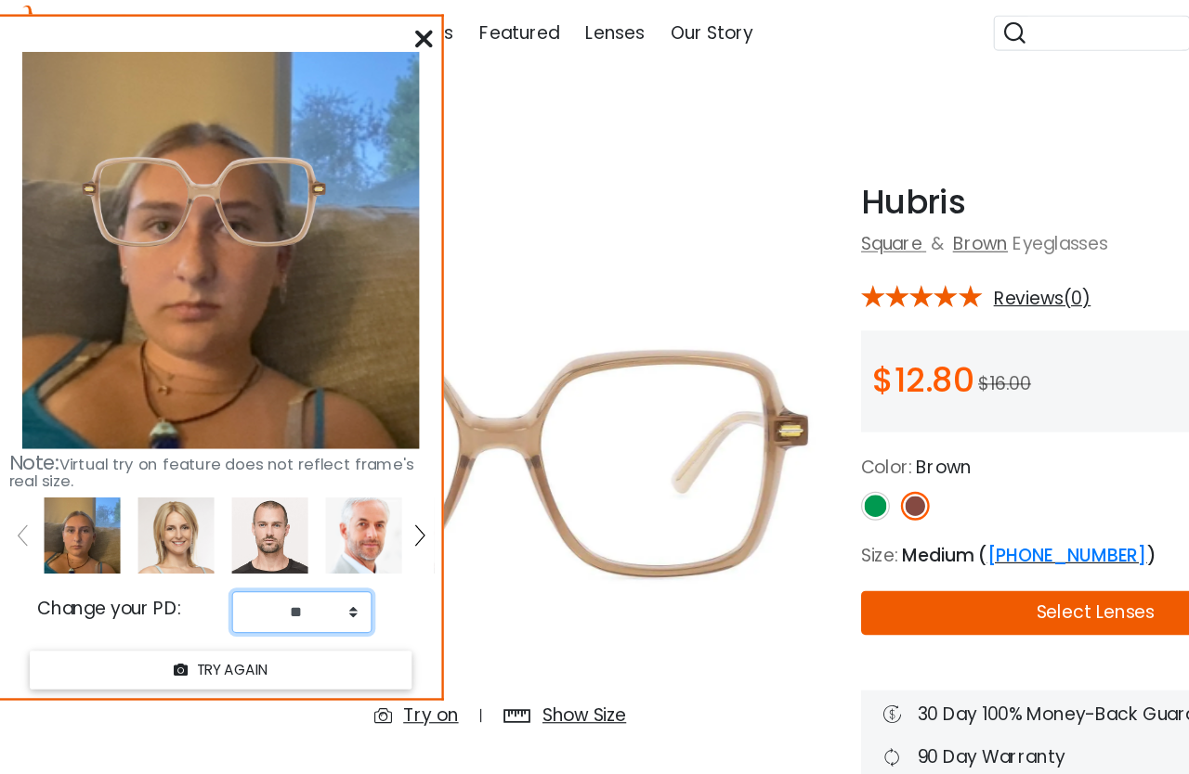
click at [258, 555] on select "** ** ** ** ** ** ** ** ** ** ** ** ** ** ** ** ** ** ** ** ** ** ** ** ** ** *…" at bounding box center [254, 572] width 118 height 35
select select "**"
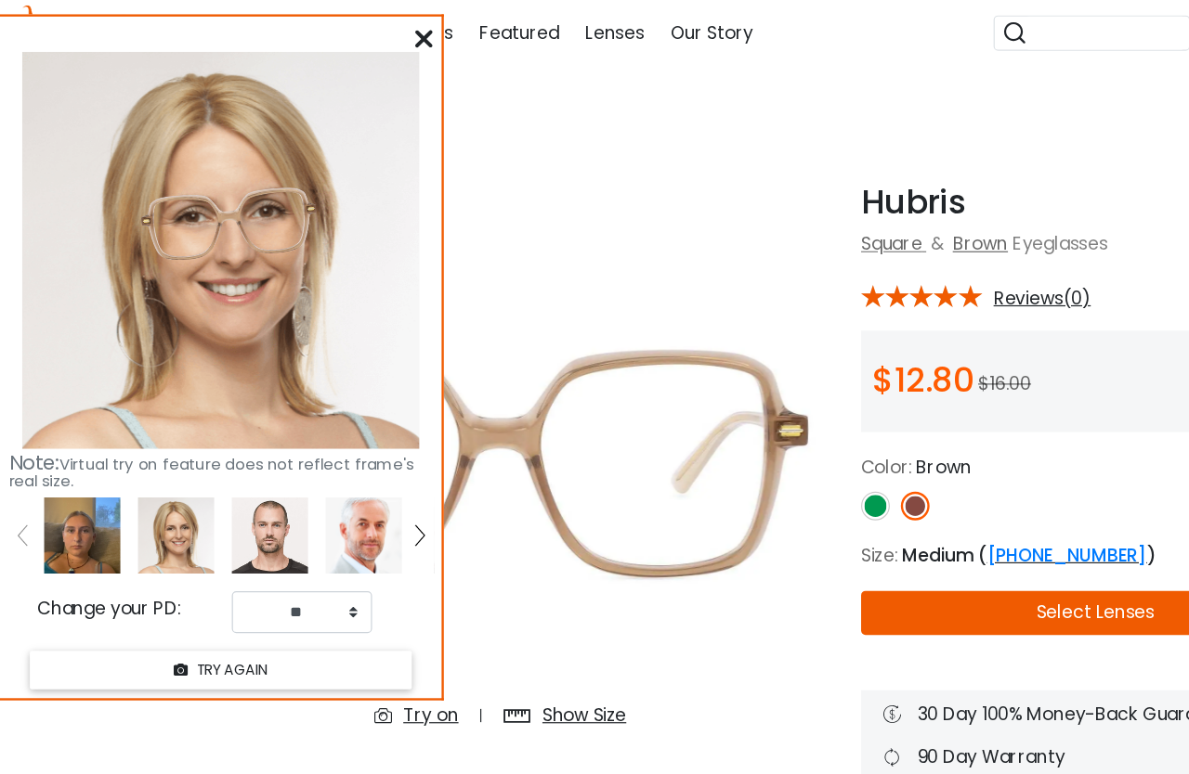
click at [70, 476] on img at bounding box center [69, 508] width 64 height 64
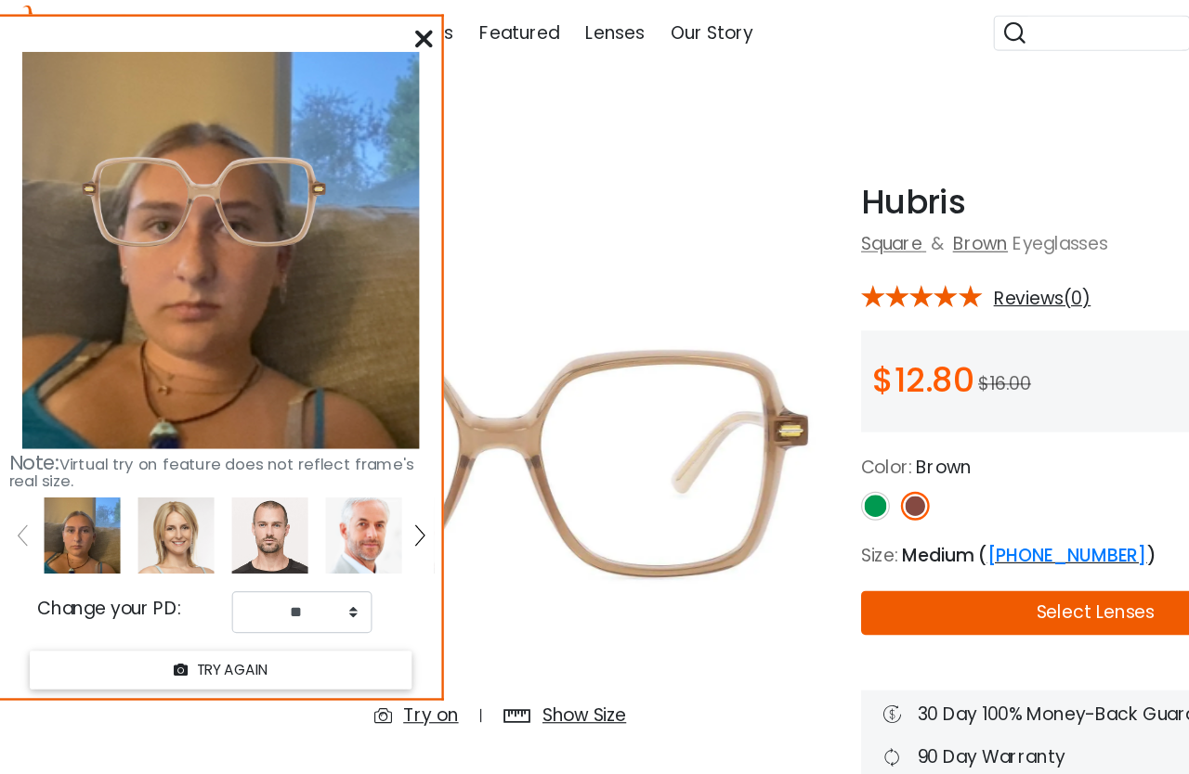
click at [169, 605] on button "TRY AGAIN" at bounding box center [185, 621] width 321 height 33
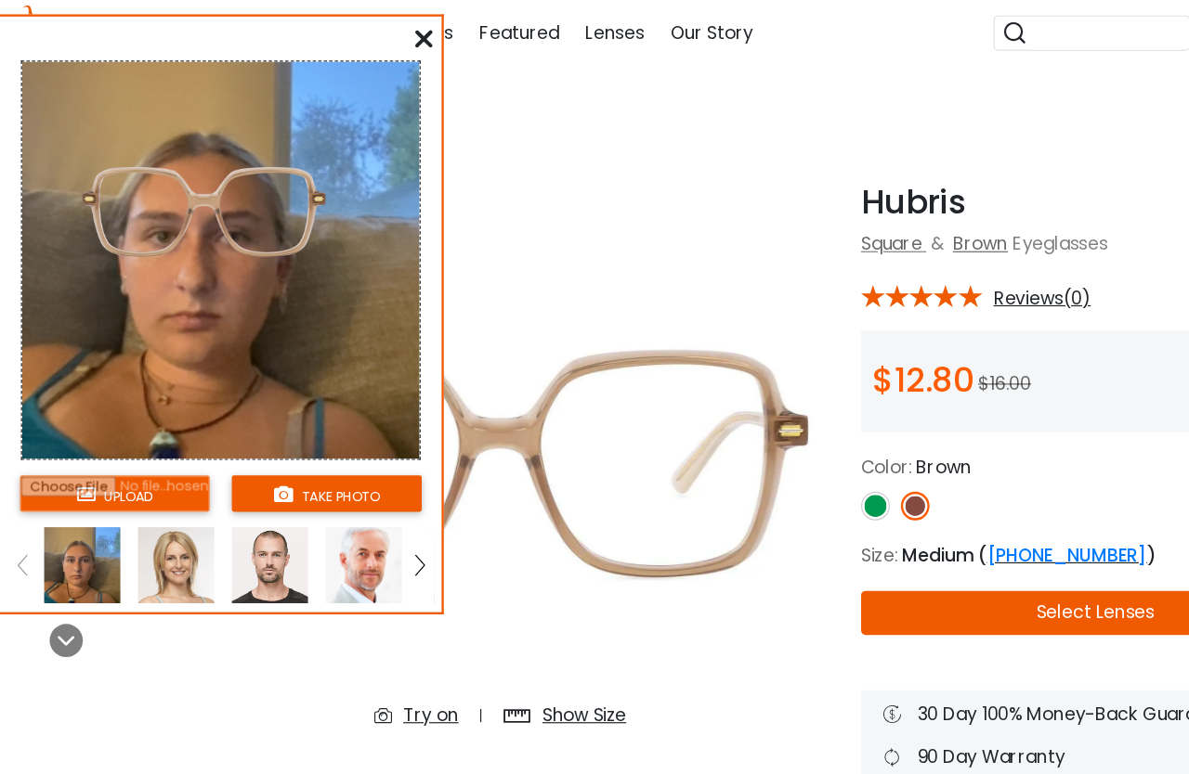
click at [263, 458] on button "take photo" at bounding box center [275, 473] width 160 height 31
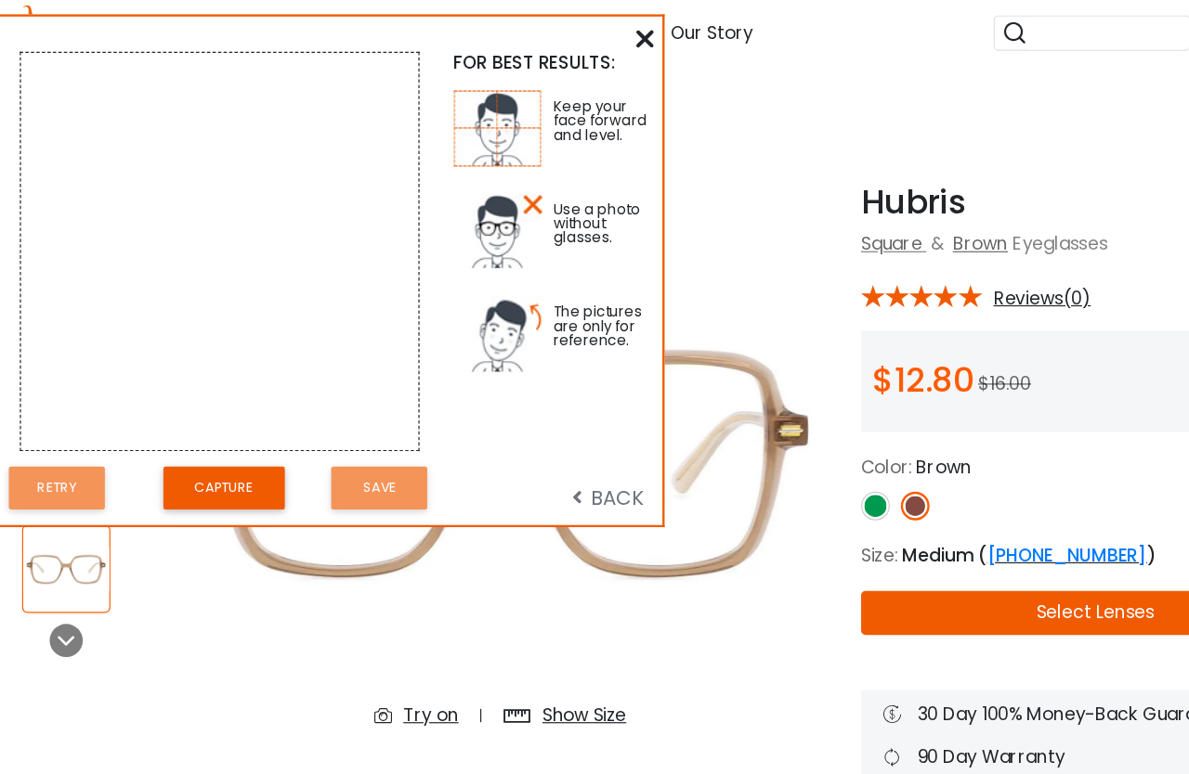
click at [219, 450] on button "Capture" at bounding box center [188, 468] width 102 height 36
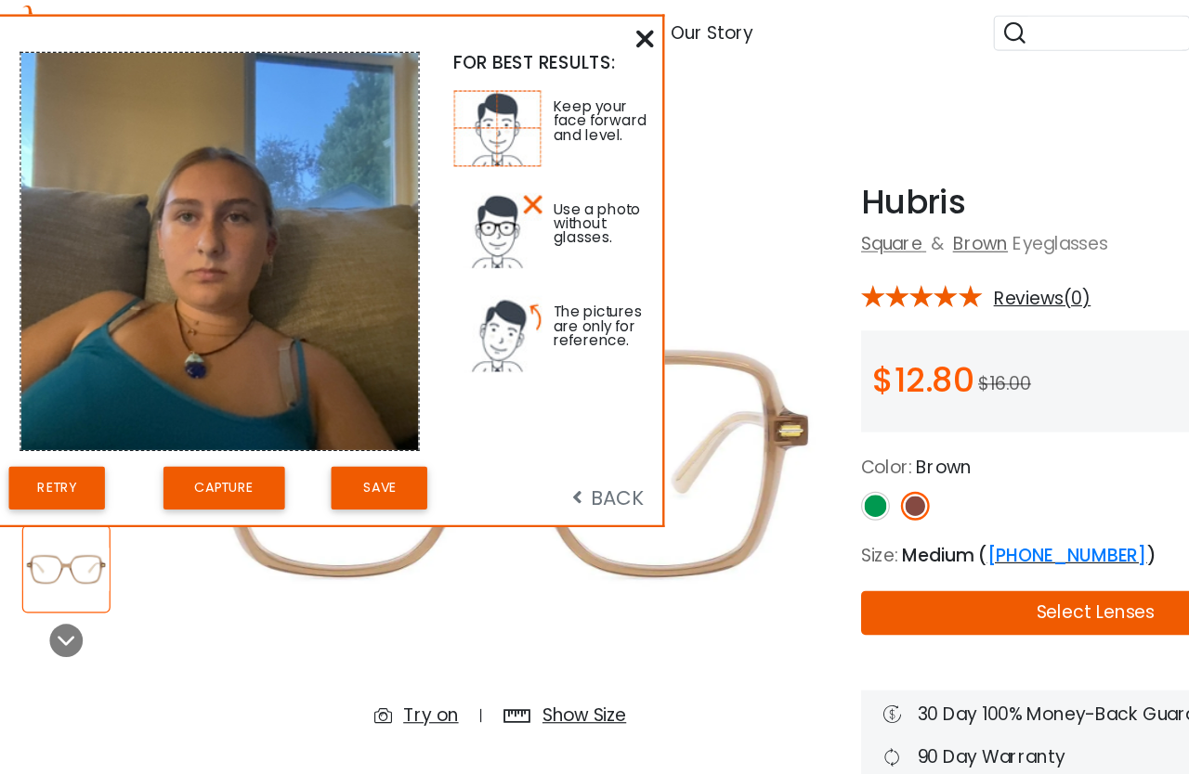
click at [325, 450] on button "Save" at bounding box center [319, 468] width 81 height 36
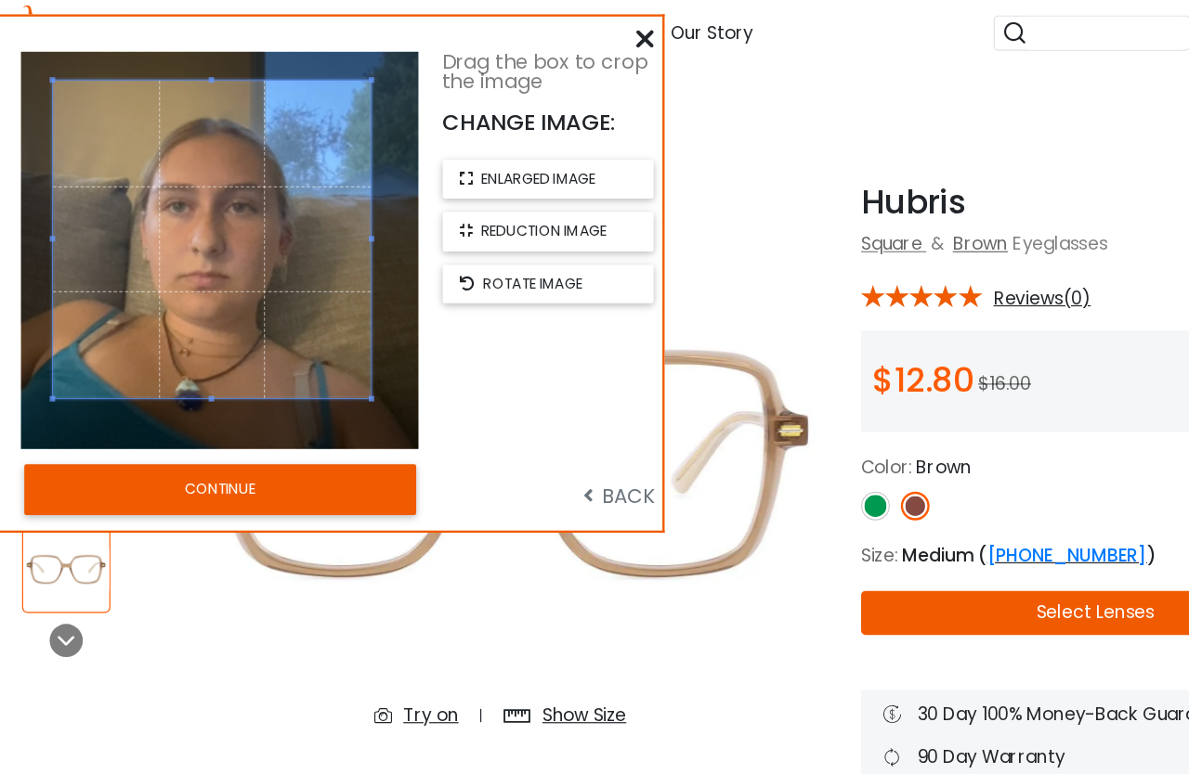
click at [214, 449] on button "CONTINUE" at bounding box center [185, 470] width 330 height 43
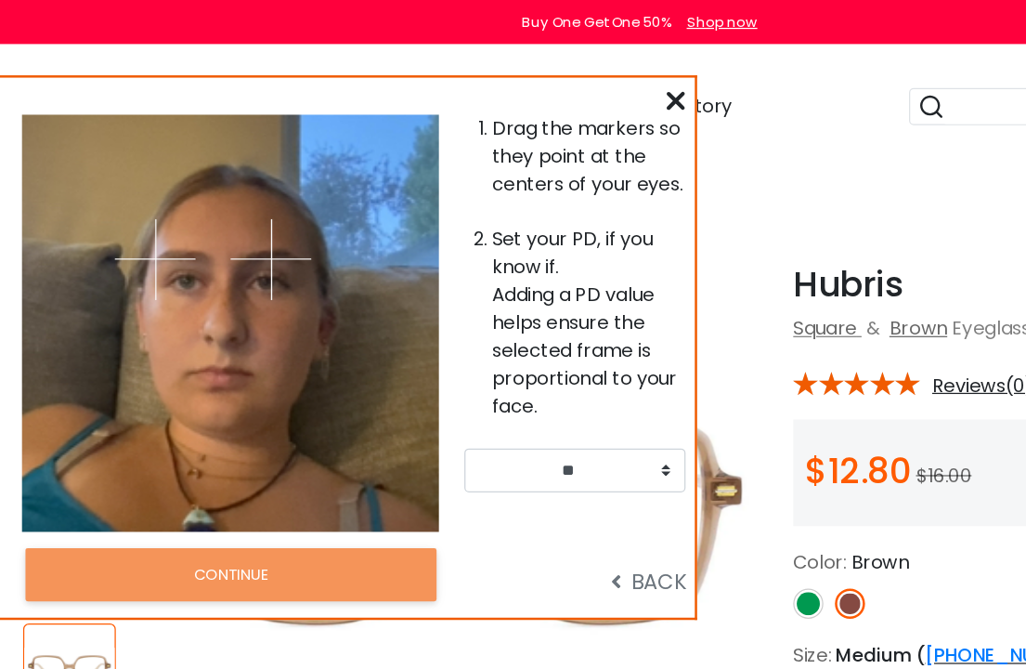
click at [540, 89] on div at bounding box center [542, 81] width 15 height 23
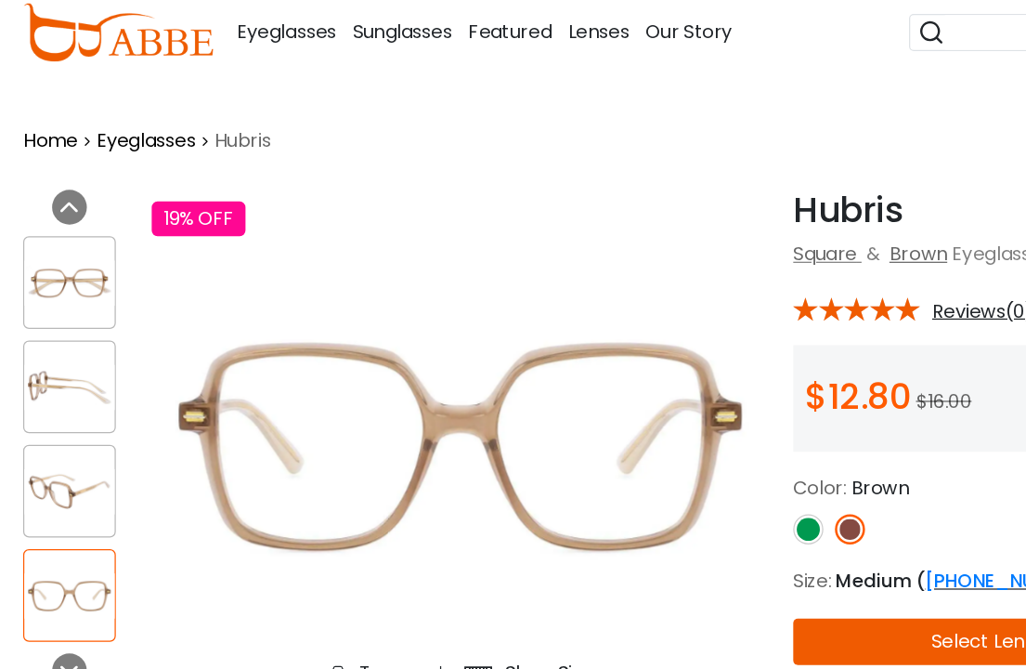
click at [655, 472] on img at bounding box center [648, 484] width 24 height 24
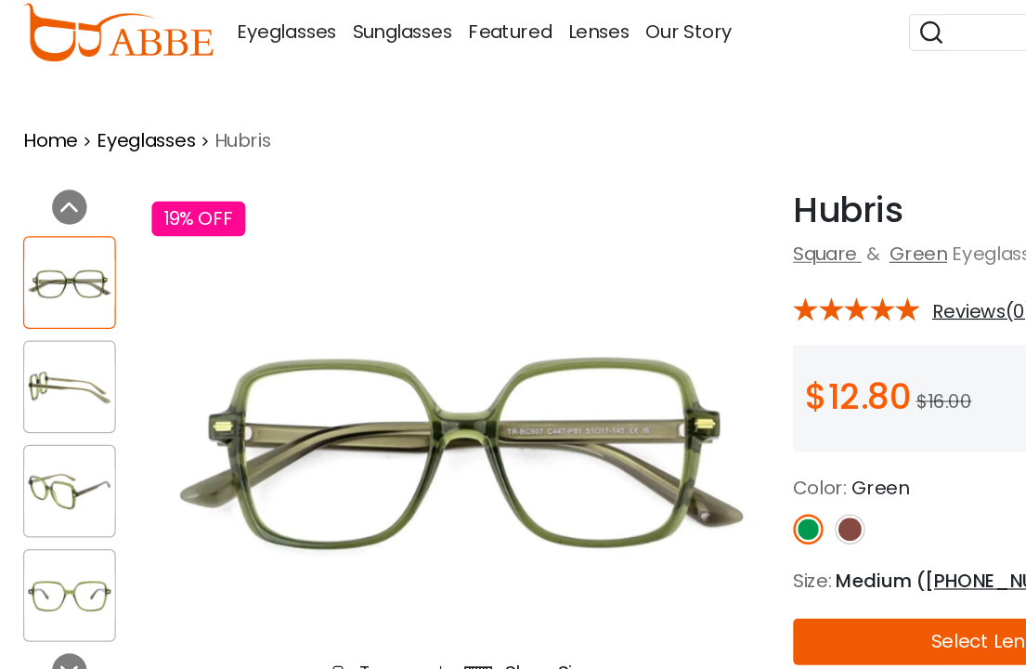
click at [677, 472] on img at bounding box center [682, 484] width 24 height 24
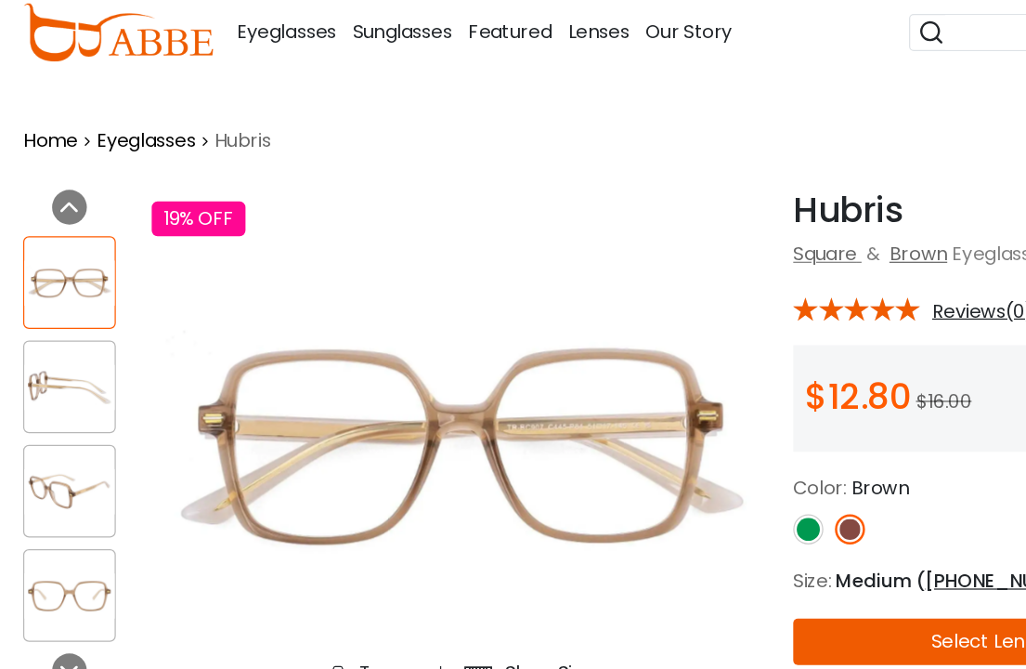
click at [292, 582] on div "Try on Show Size" at bounding box center [369, 598] width 249 height 33
click at [319, 588] on div "Try on" at bounding box center [311, 599] width 46 height 22
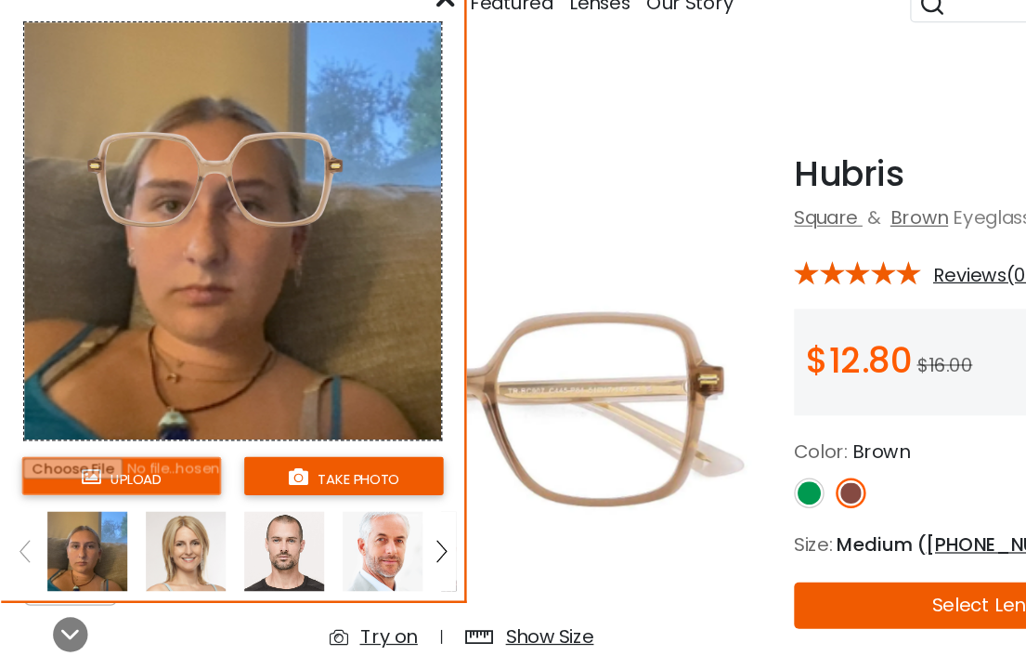
scroll to position [12, 0]
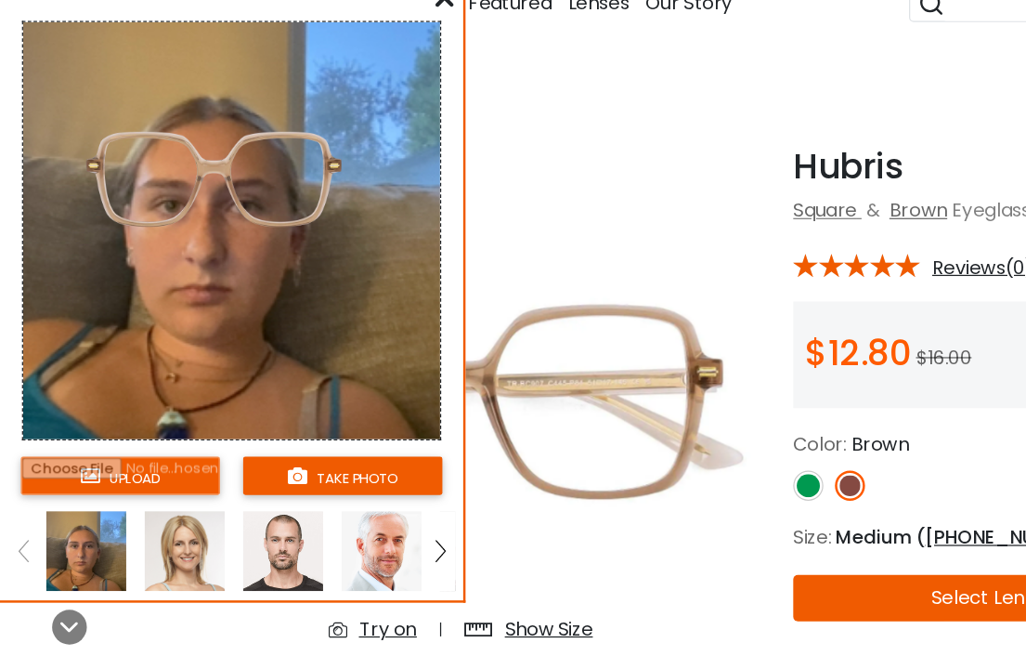
click at [161, 492] on img at bounding box center [148, 524] width 64 height 64
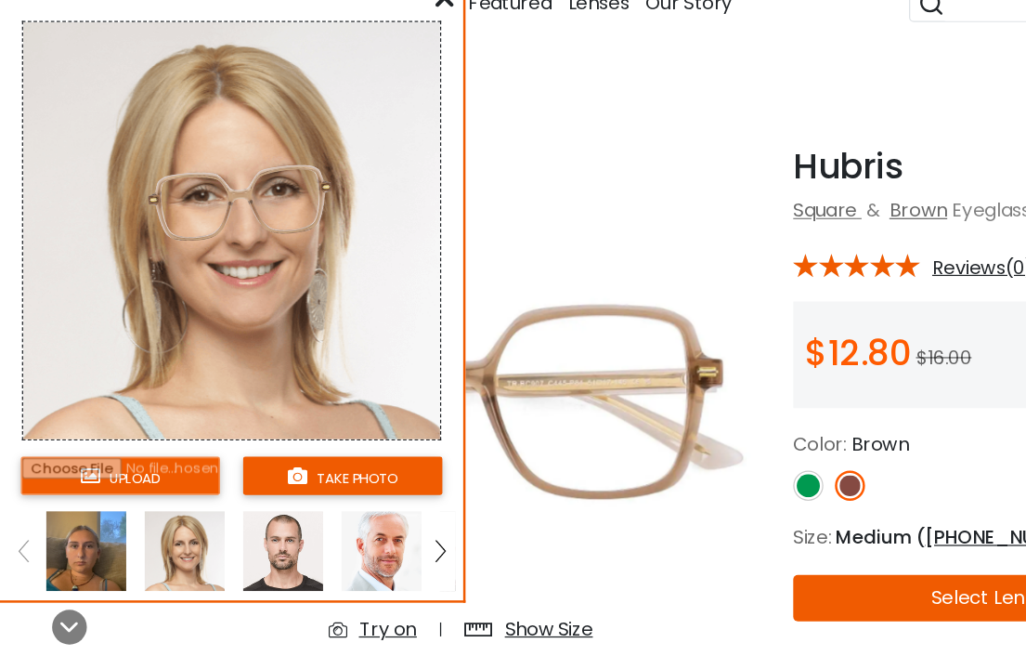
click at [227, 492] on img at bounding box center [227, 524] width 64 height 64
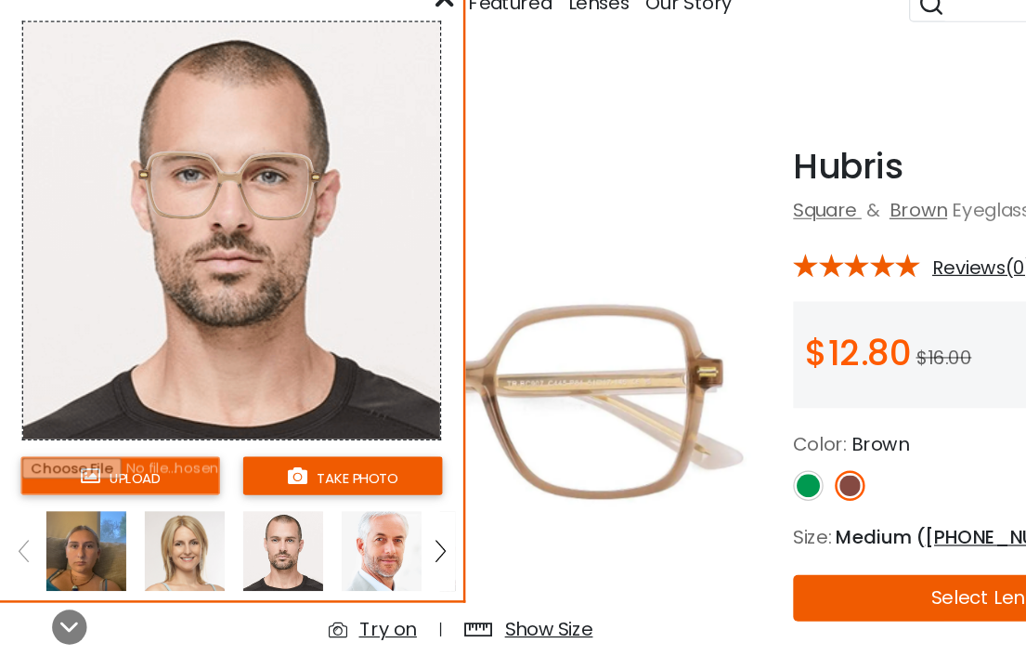
click at [317, 492] on img at bounding box center [306, 524] width 64 height 64
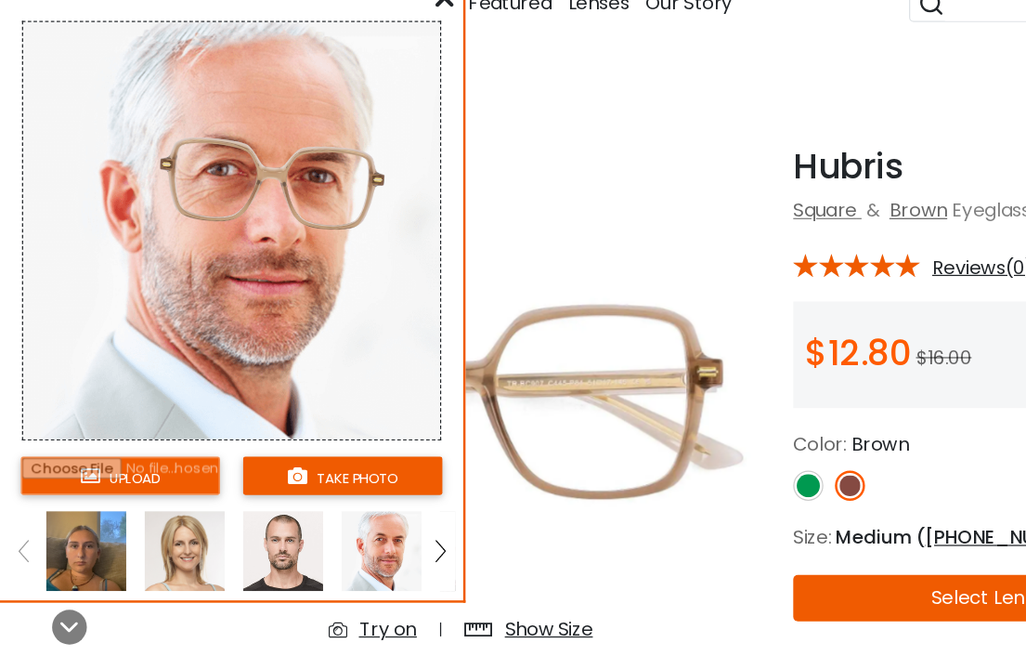
click at [350, 515] on img at bounding box center [352, 523] width 7 height 17
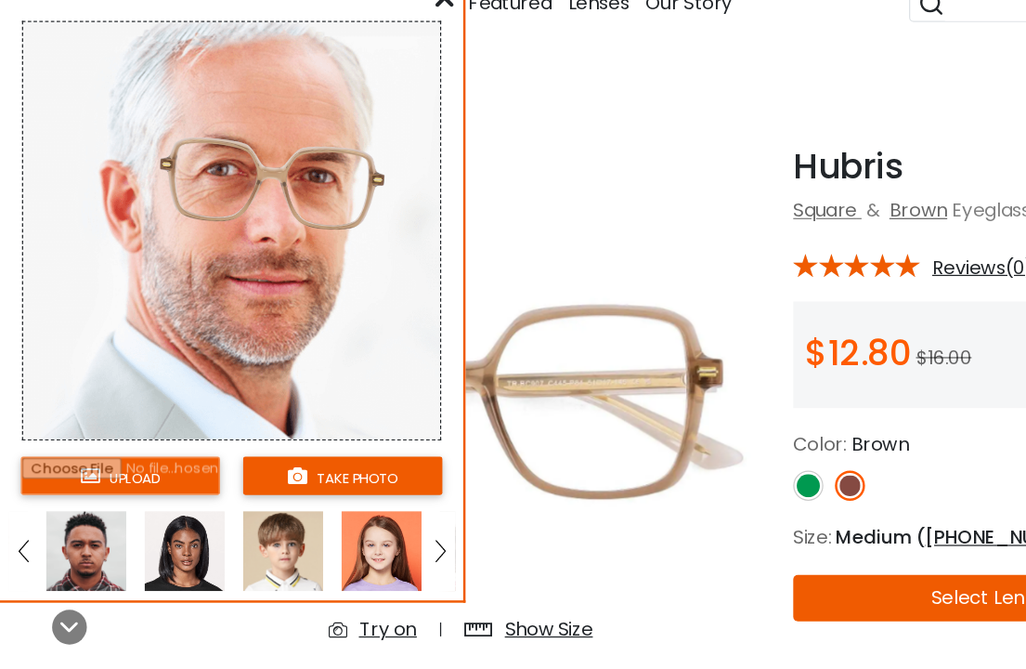
click at [152, 492] on img at bounding box center [148, 524] width 64 height 64
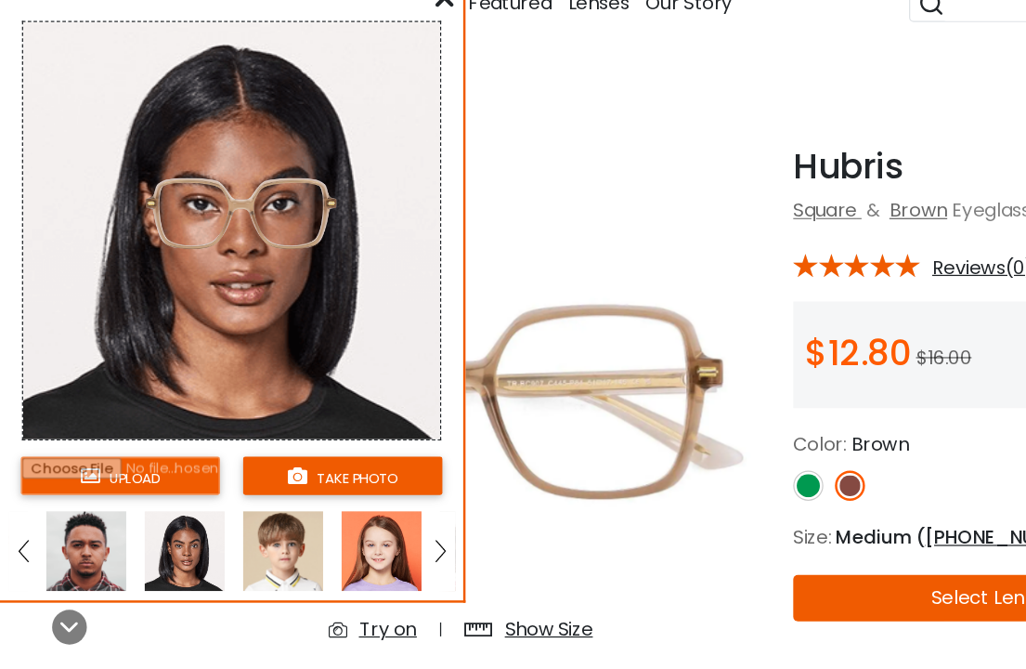
click at [220, 492] on img at bounding box center [227, 524] width 64 height 64
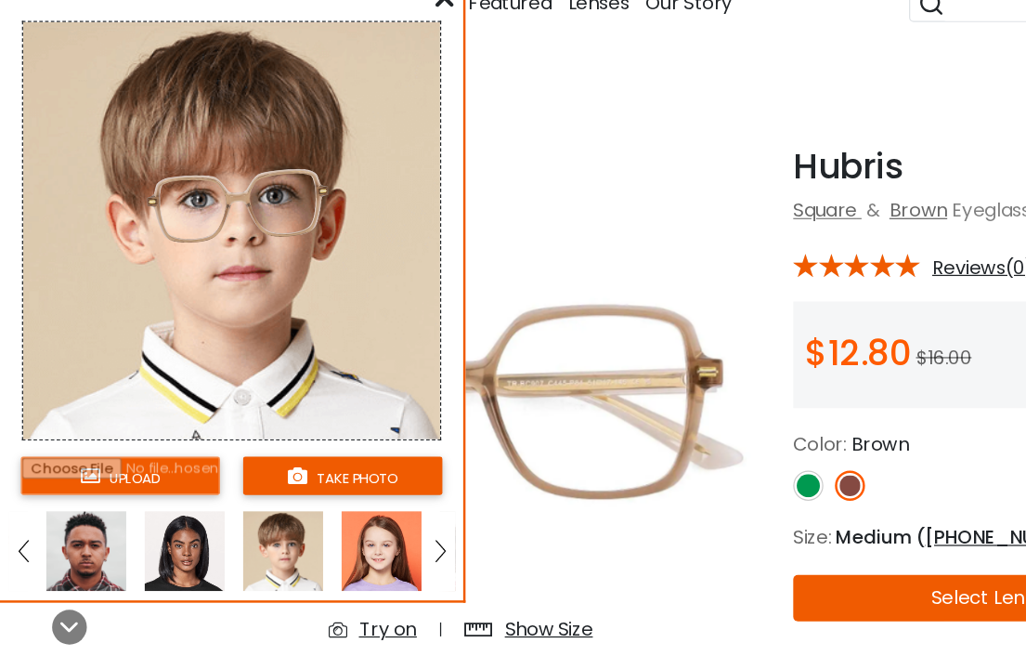
click at [242, 492] on img at bounding box center [227, 524] width 64 height 64
click at [298, 492] on img at bounding box center [306, 524] width 64 height 64
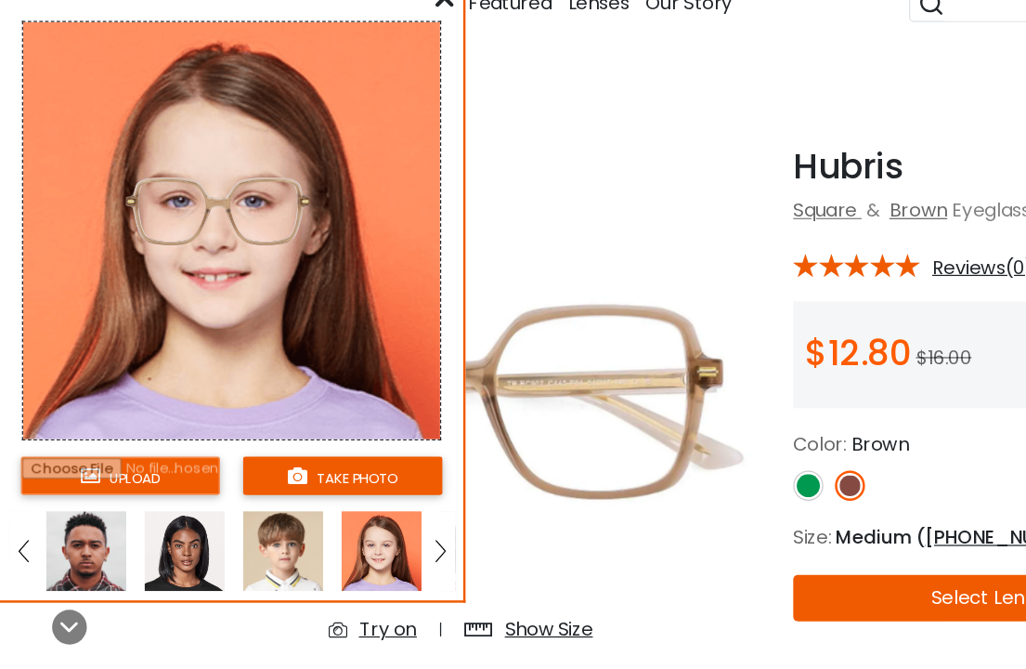
click at [487, 418] on img at bounding box center [370, 406] width 496 height 413
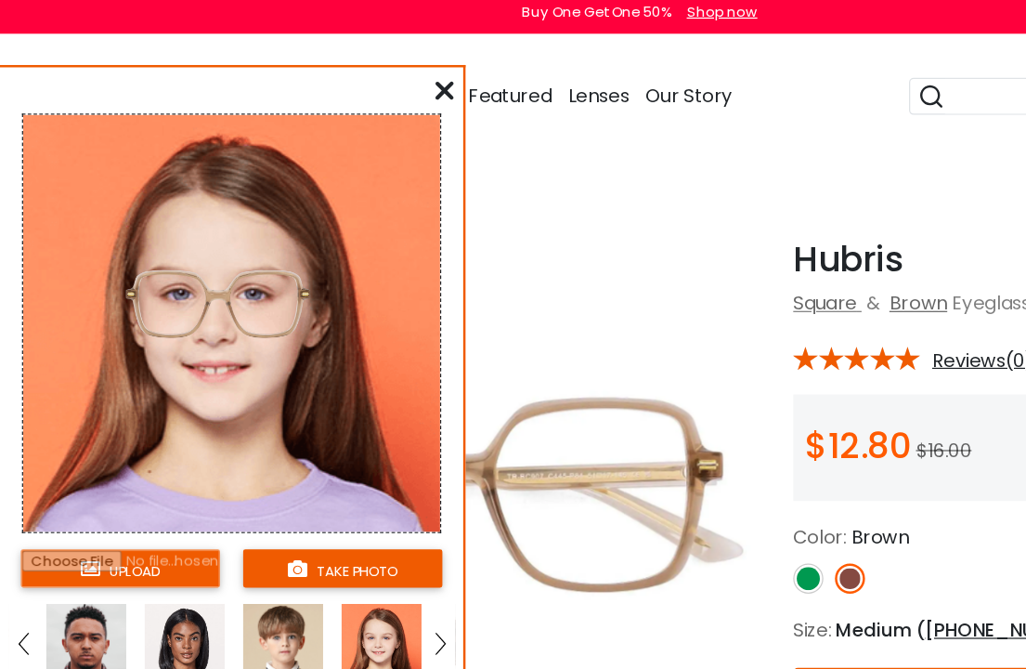
scroll to position [0, 0]
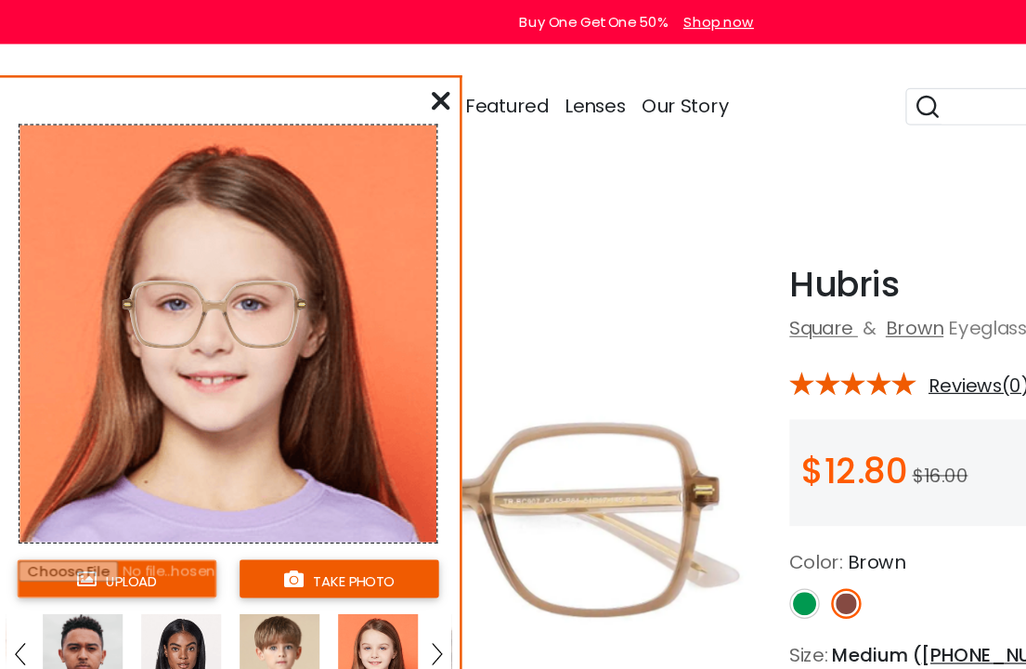
click at [352, 75] on icon at bounding box center [356, 80] width 15 height 15
